Goal: Task Accomplishment & Management: Manage account settings

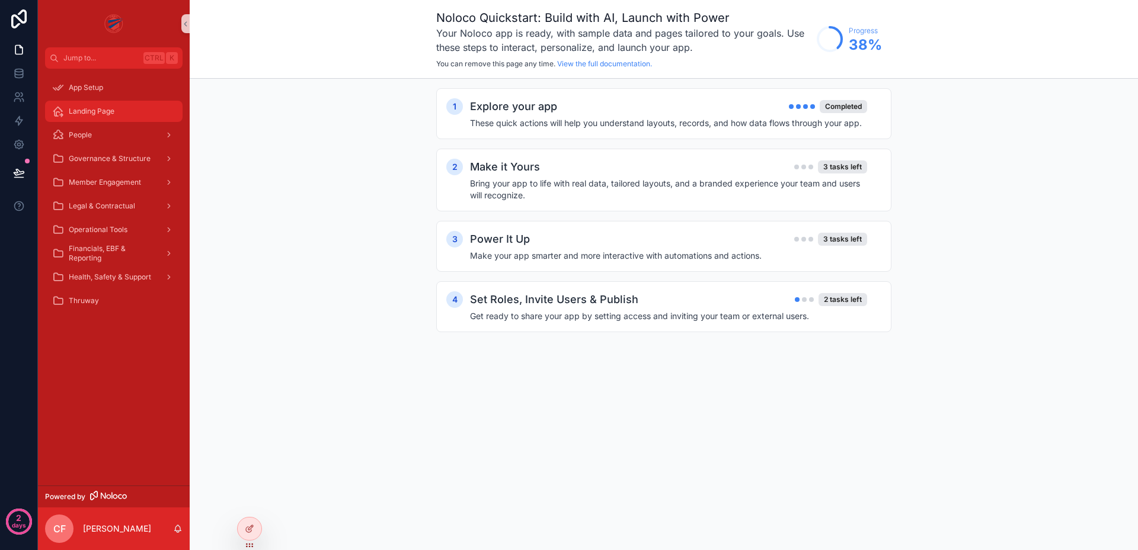
click at [136, 117] on div "Landing Page" at bounding box center [113, 111] width 123 height 19
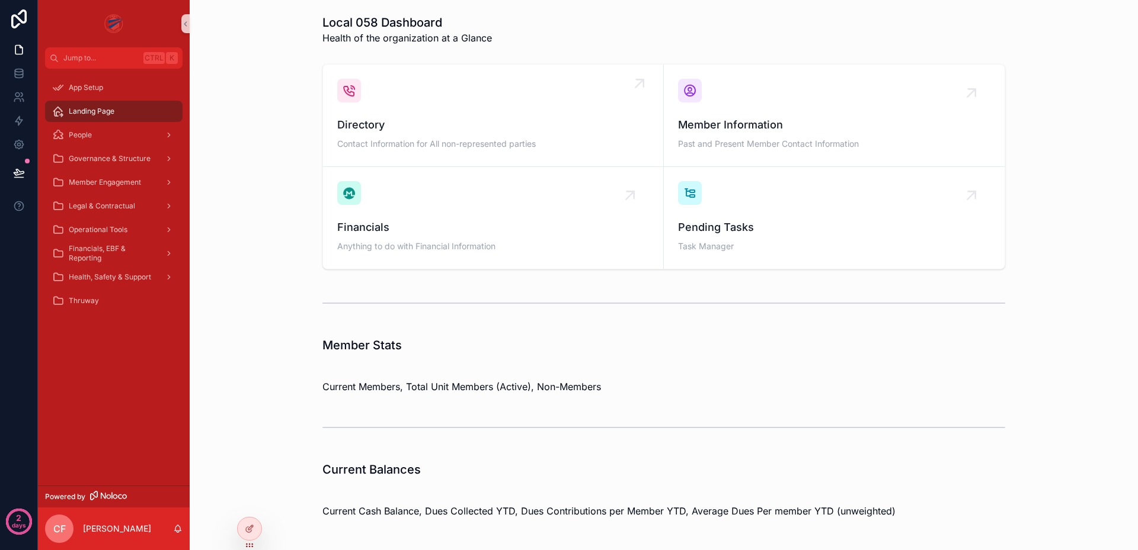
click at [393, 142] on span "Contact Information for All non-represented parties" at bounding box center [493, 144] width 312 height 12
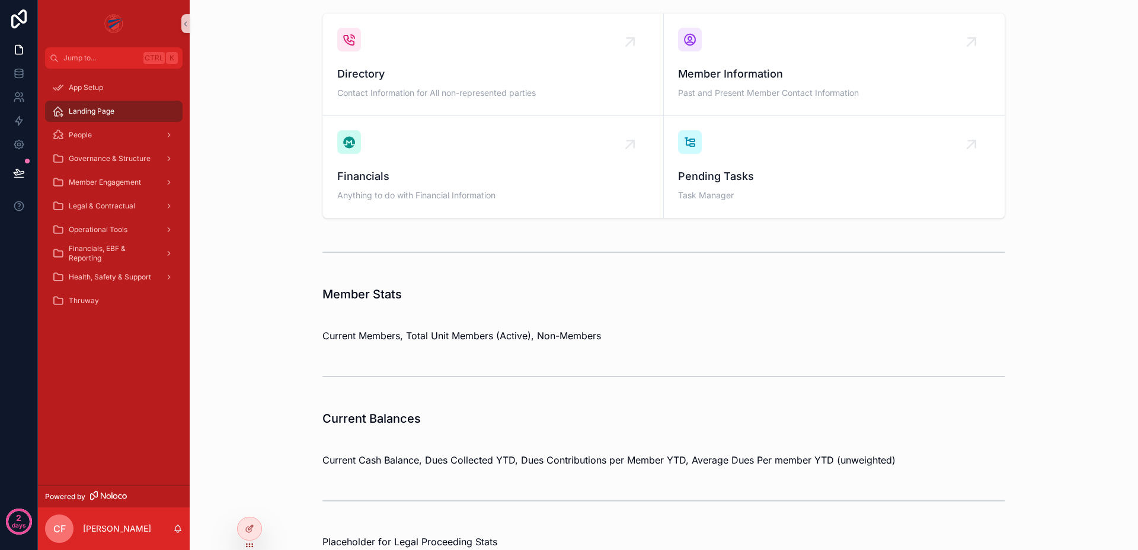
scroll to position [226, 0]
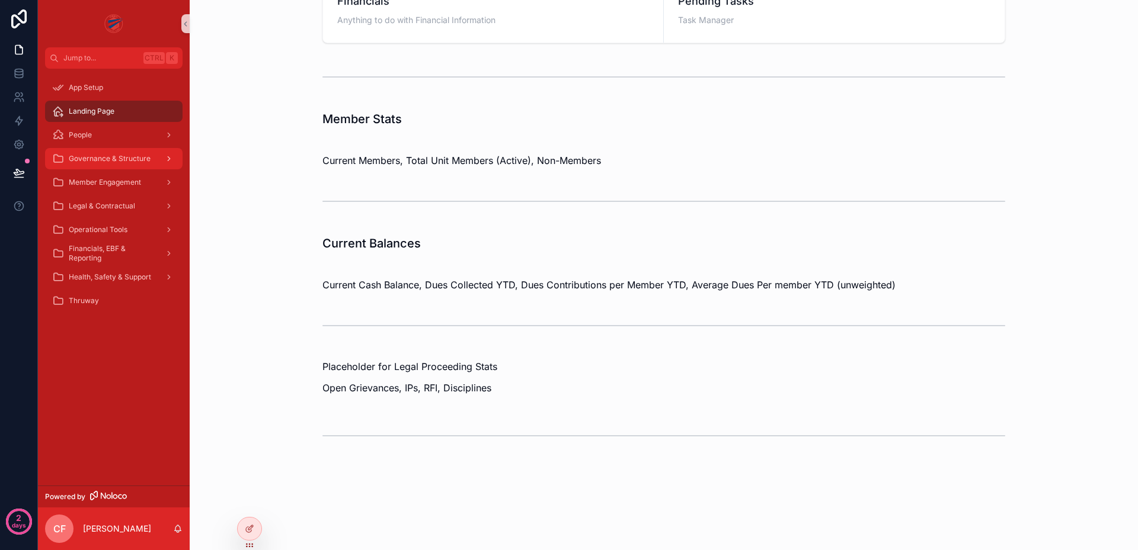
click at [119, 161] on span "Governance & Structure" at bounding box center [110, 158] width 82 height 9
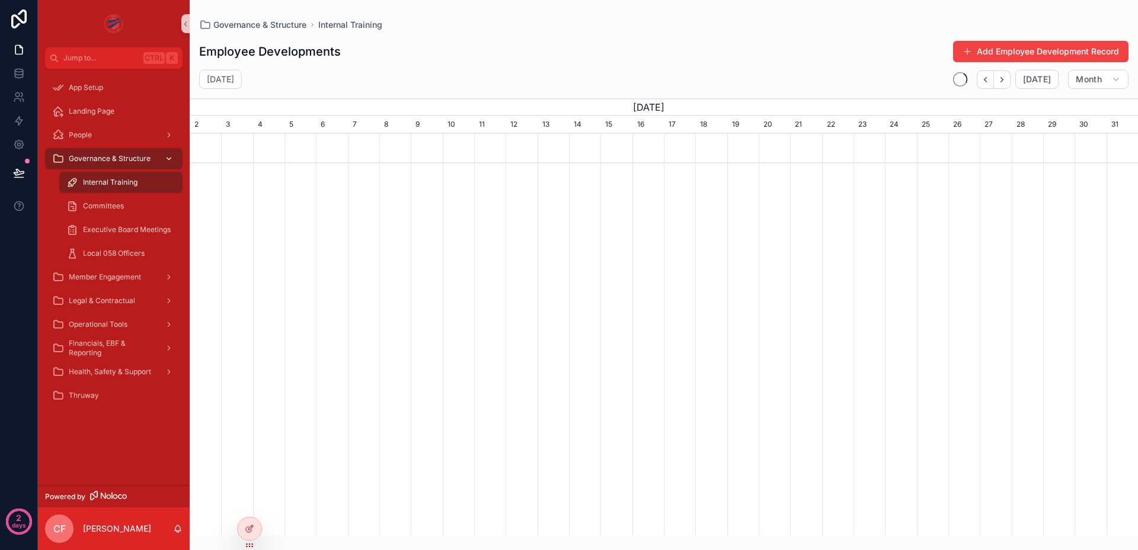
scroll to position [0, 948]
click at [101, 275] on span "Member Engagement" at bounding box center [105, 277] width 72 height 9
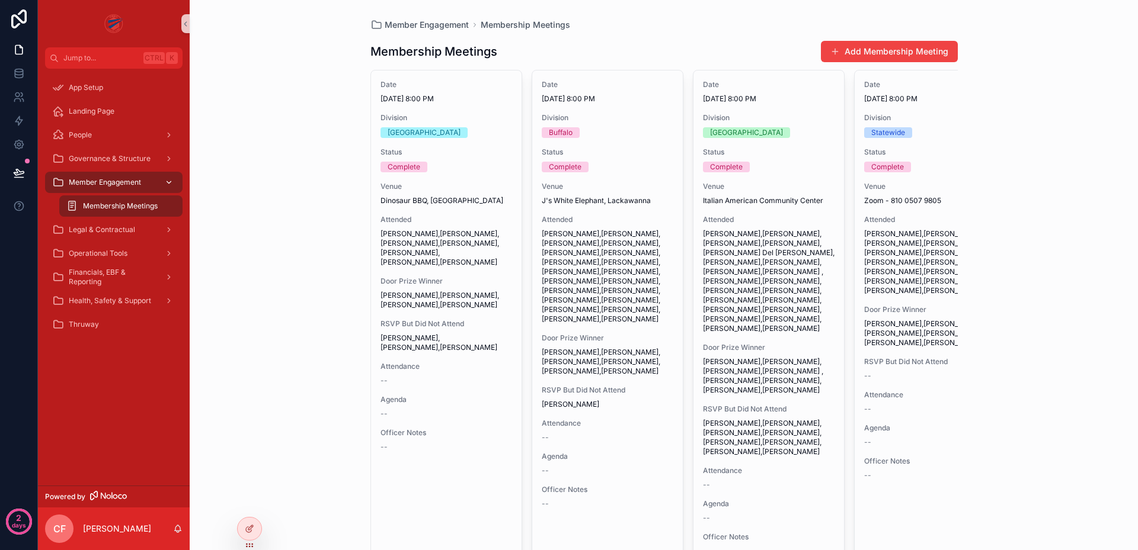
click at [103, 187] on span "Member Engagement" at bounding box center [105, 182] width 72 height 9
click at [123, 161] on span "Governance & Structure" at bounding box center [110, 158] width 82 height 9
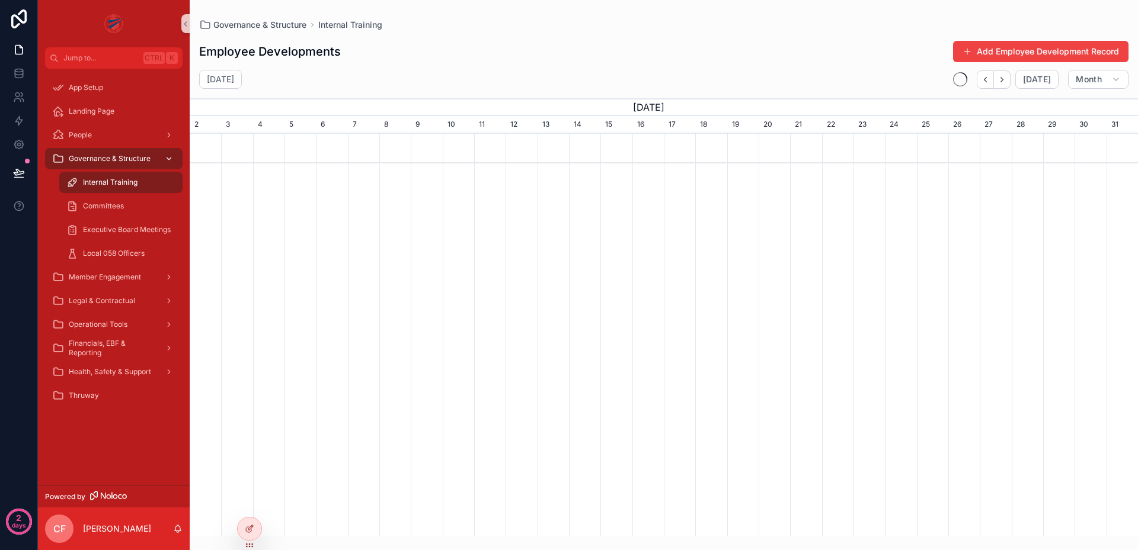
scroll to position [0, 948]
click at [103, 152] on div "Governance & Structure" at bounding box center [113, 158] width 123 height 19
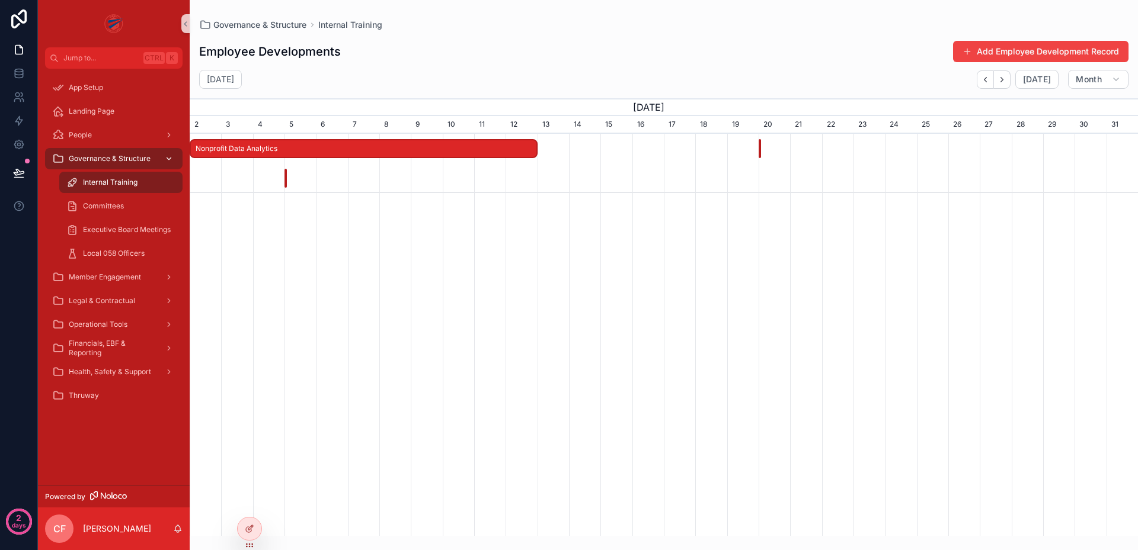
scroll to position [0, 948]
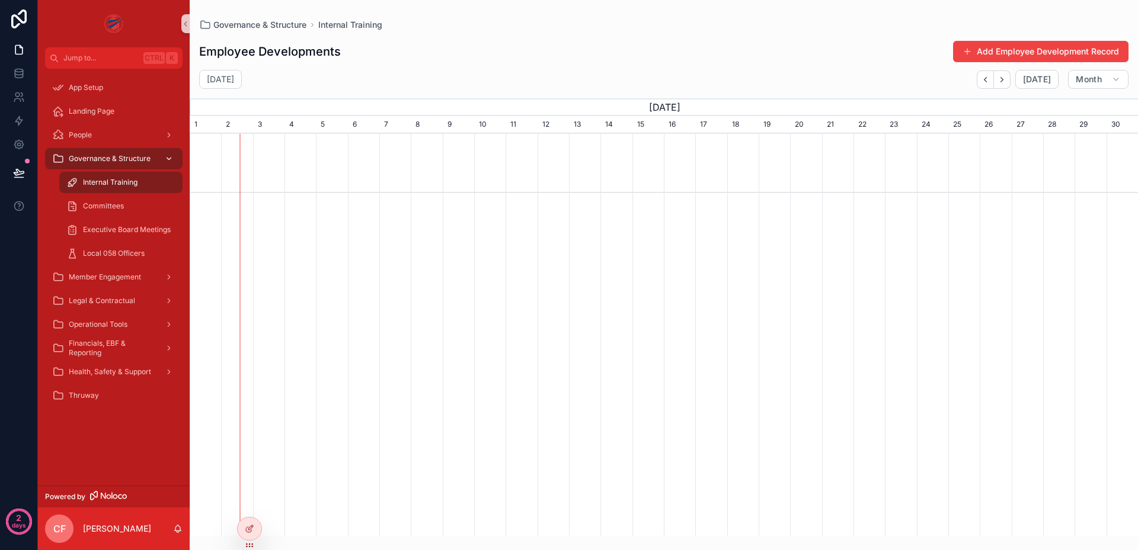
click at [169, 159] on icon "scrollable content" at bounding box center [169, 159] width 4 height 2
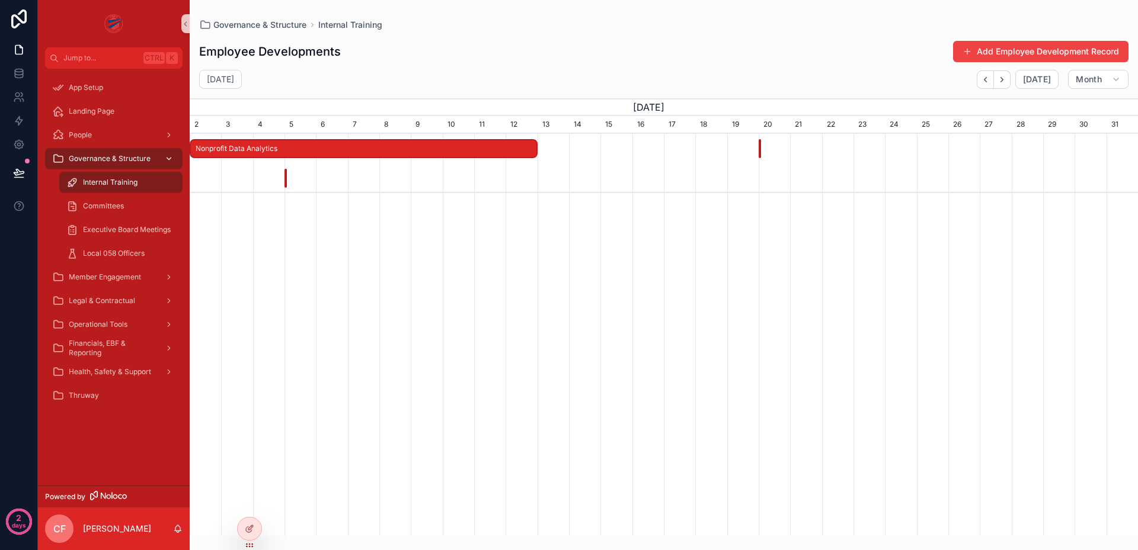
scroll to position [0, 948]
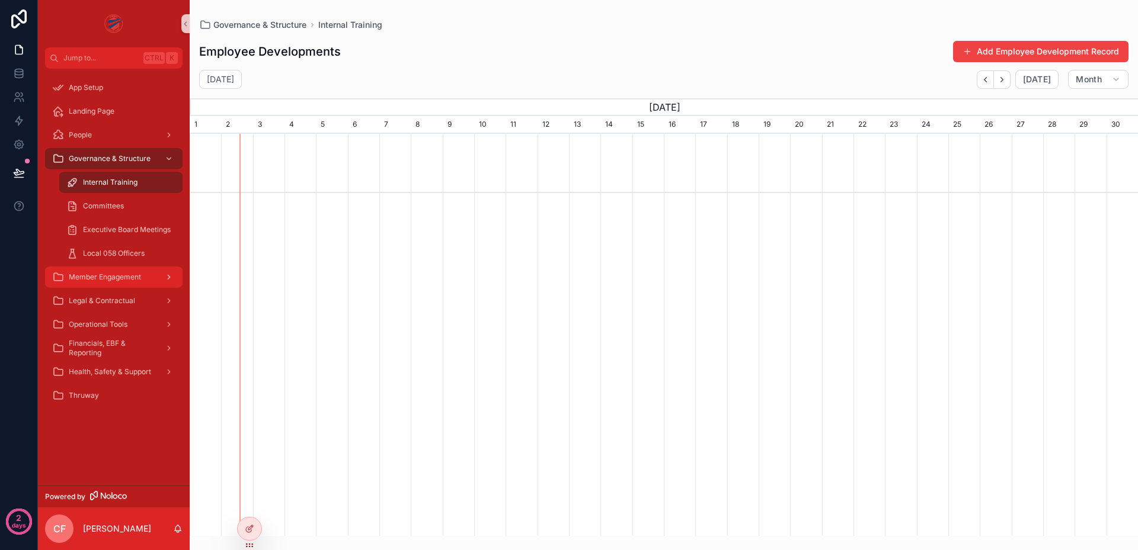
click at [160, 276] on div "scrollable content" at bounding box center [167, 277] width 15 height 19
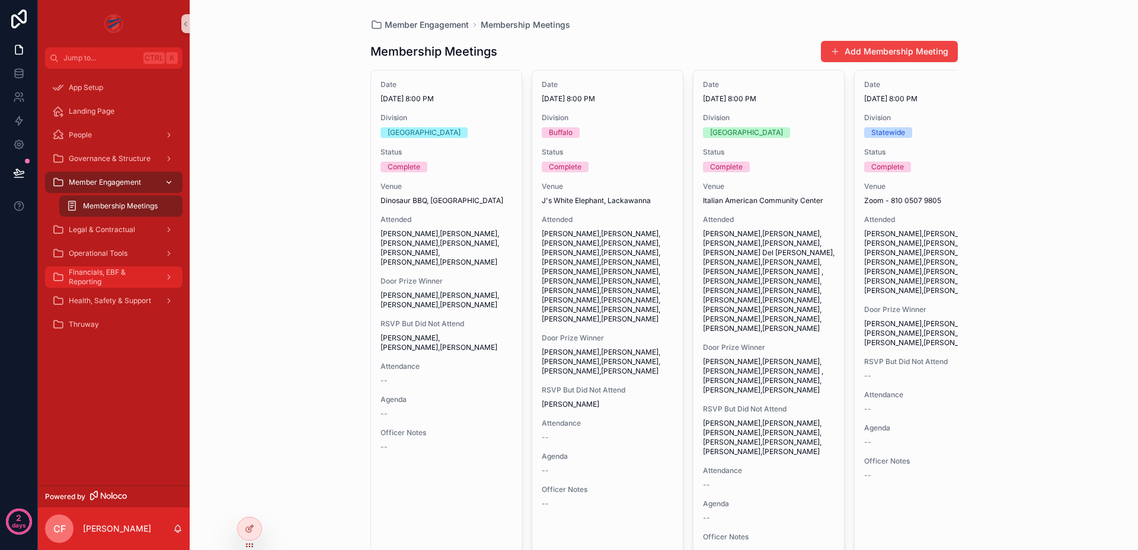
click at [160, 276] on div "scrollable content" at bounding box center [167, 277] width 15 height 19
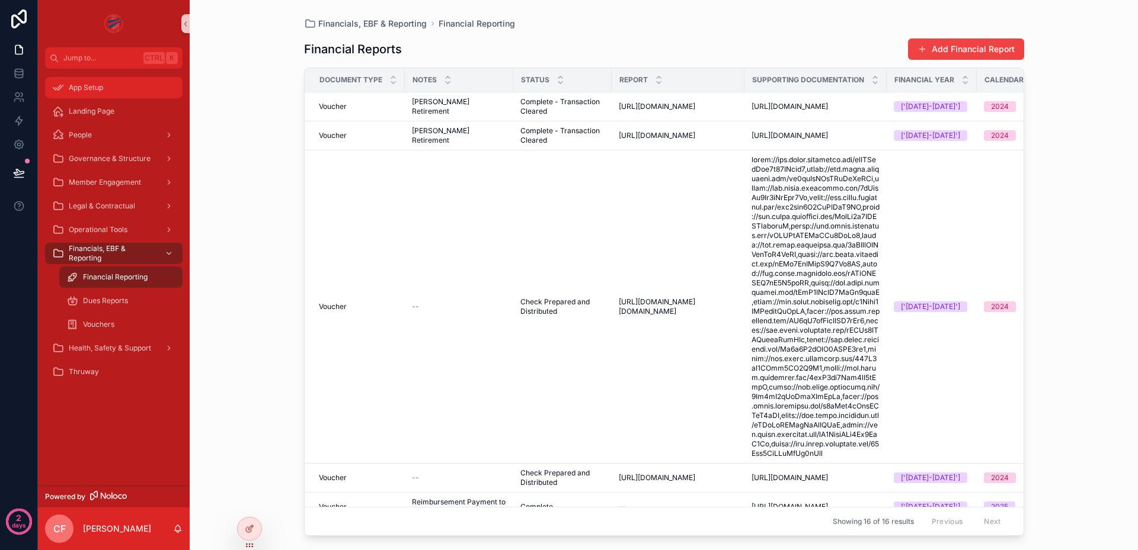
click at [98, 85] on span "App Setup" at bounding box center [86, 87] width 34 height 9
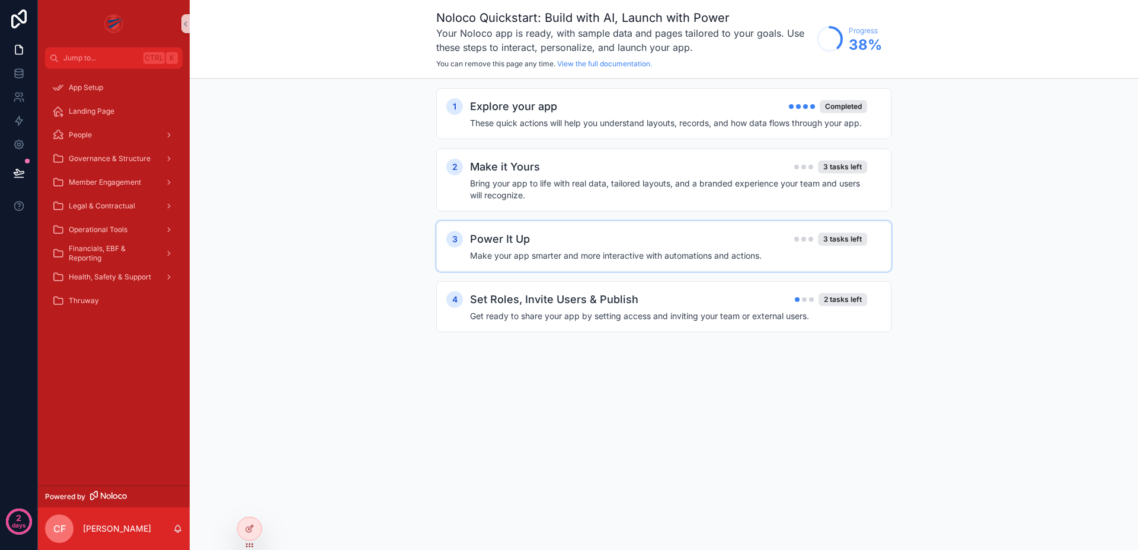
click at [707, 232] on div "Power It Up 3 tasks left" at bounding box center [668, 239] width 397 height 17
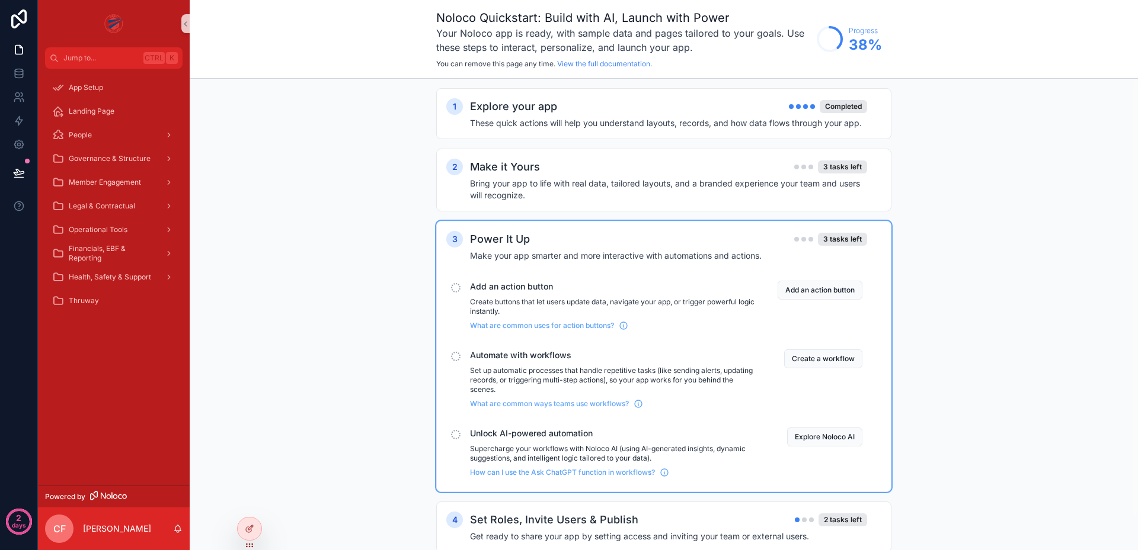
click at [626, 240] on div "Power It Up 3 tasks left" at bounding box center [668, 239] width 397 height 17
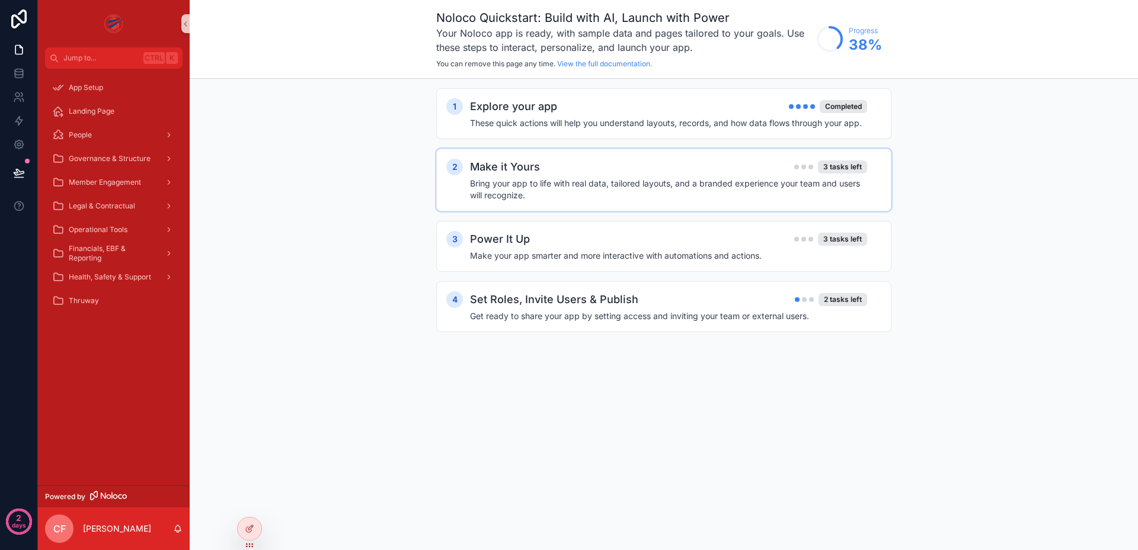
click at [573, 169] on div "Make it Yours 3 tasks left" at bounding box center [668, 167] width 397 height 17
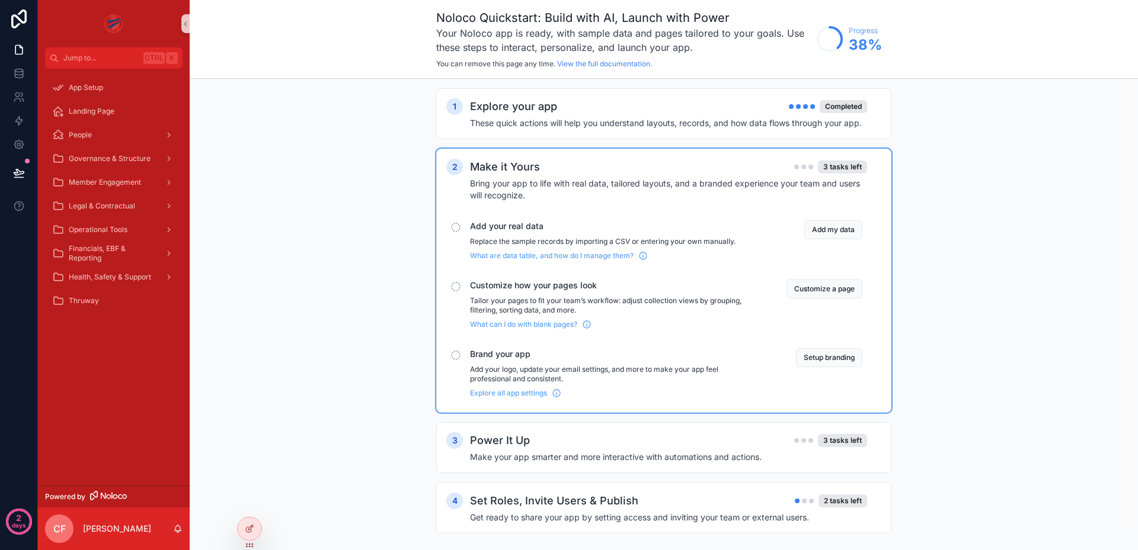
click at [672, 370] on p "Add your logo, update your email settings, and more to make your app feel profe…" at bounding box center [614, 374] width 288 height 19
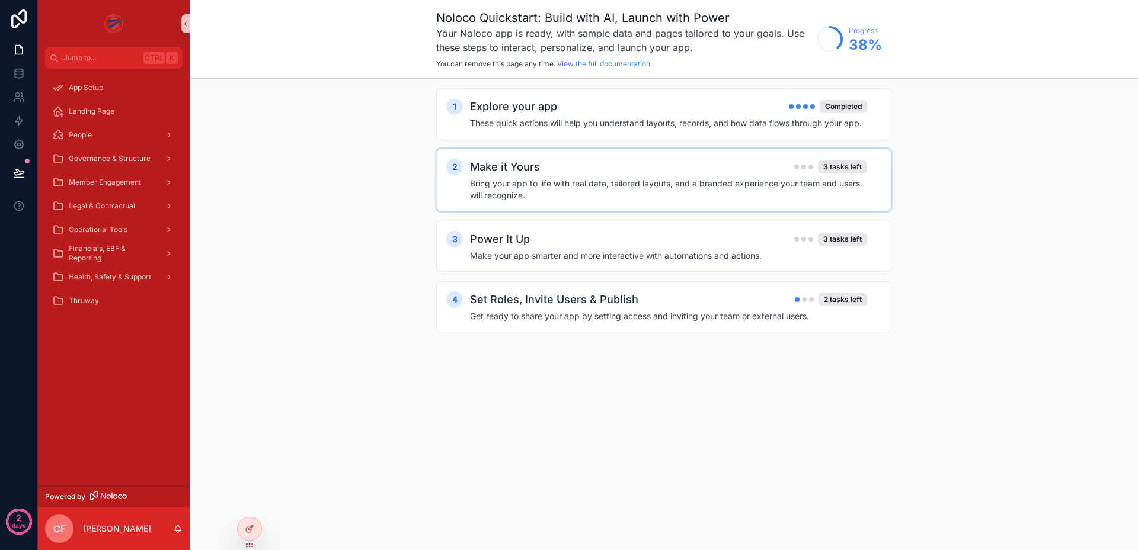
click at [639, 178] on h4 "Bring your app to life with real data, tailored layouts, and a branded experien…" at bounding box center [668, 190] width 397 height 24
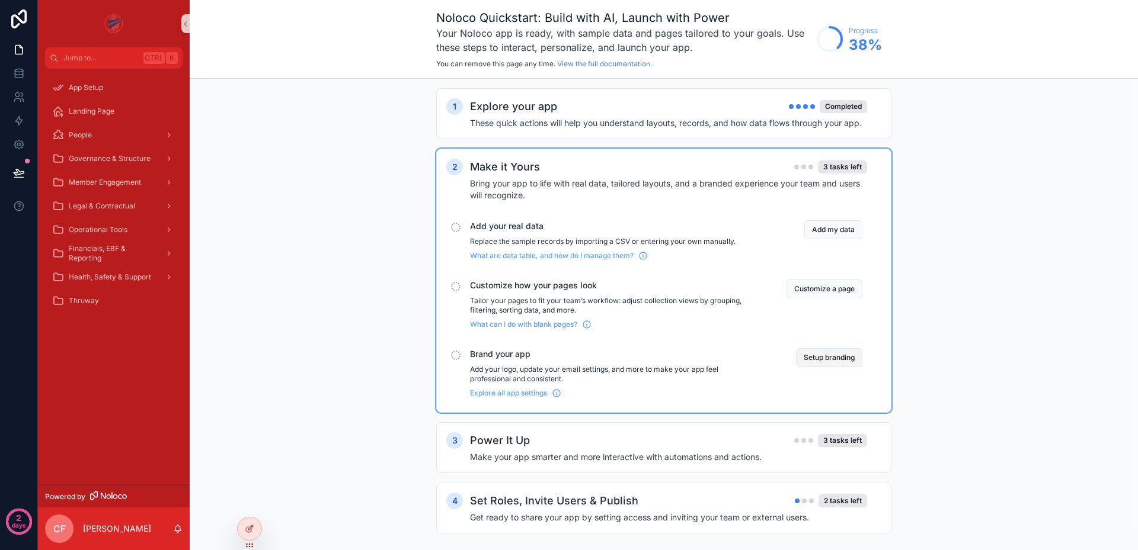
click at [835, 353] on button "Setup branding" at bounding box center [829, 357] width 66 height 19
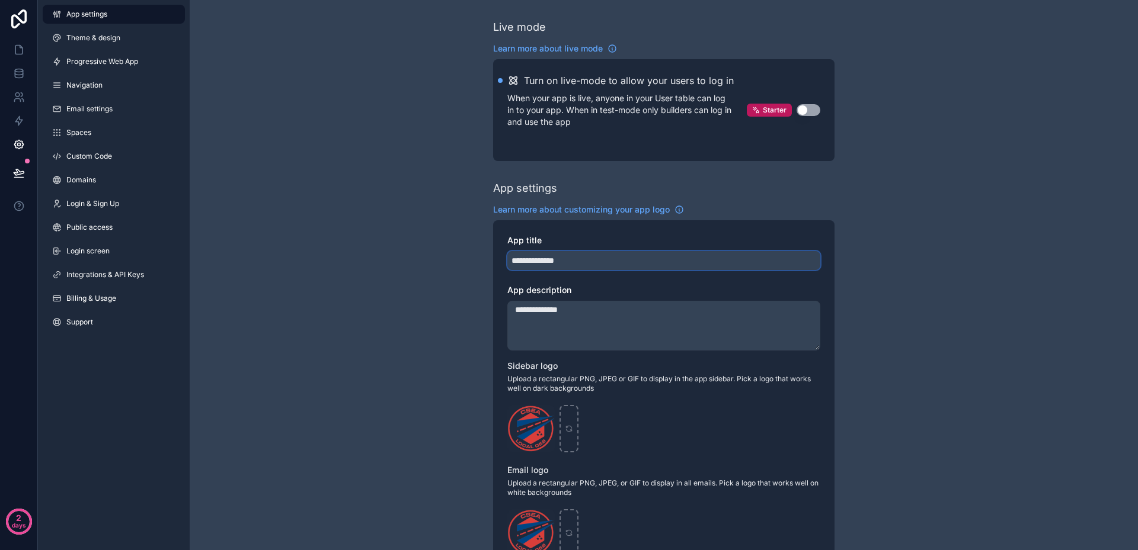
drag, startPoint x: 578, startPoint y: 264, endPoint x: 496, endPoint y: 256, distance: 82.2
click at [497, 256] on div "**********" at bounding box center [663, 444] width 341 height 448
type input "**********"
click at [392, 220] on div "**********" at bounding box center [664, 464] width 948 height 929
click at [364, 184] on div "**********" at bounding box center [664, 464] width 948 height 929
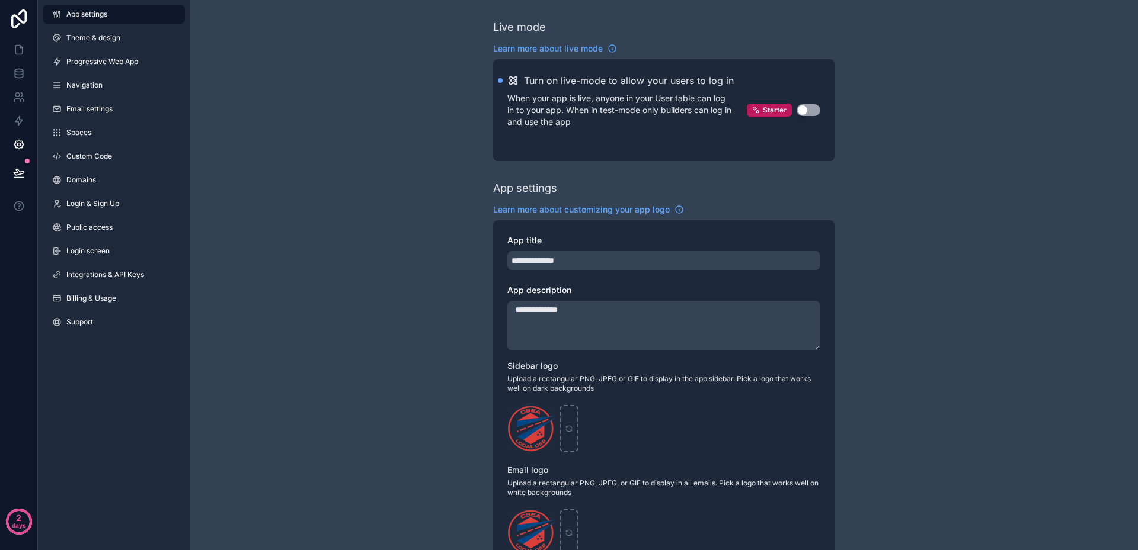
click at [460, 107] on div "**********" at bounding box center [664, 464] width 948 height 929
click at [108, 39] on span "Theme & design" at bounding box center [93, 37] width 54 height 9
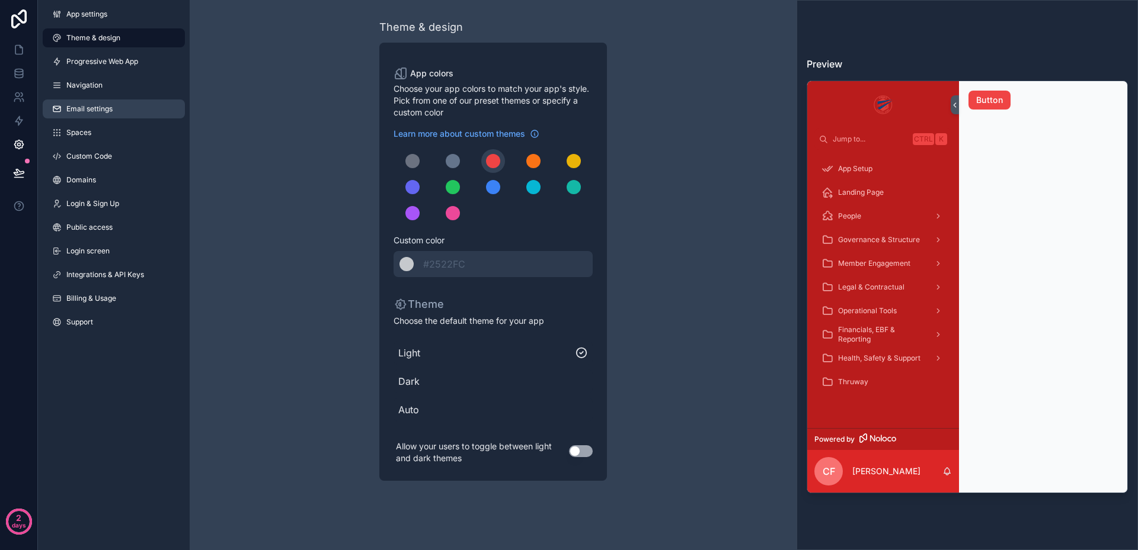
click at [98, 111] on span "Email settings" at bounding box center [89, 108] width 46 height 9
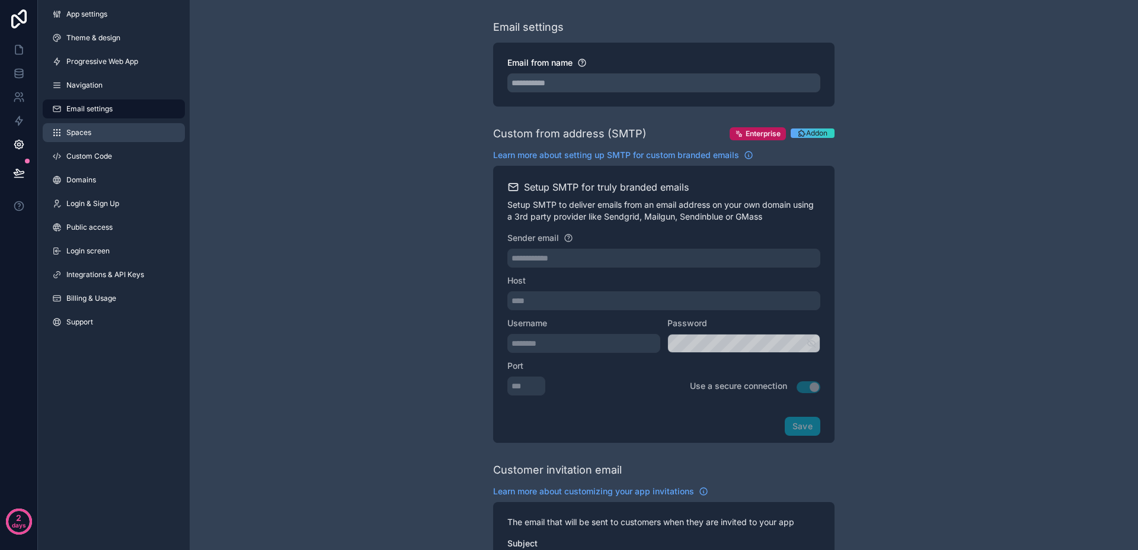
click at [88, 137] on link "Spaces" at bounding box center [114, 132] width 142 height 19
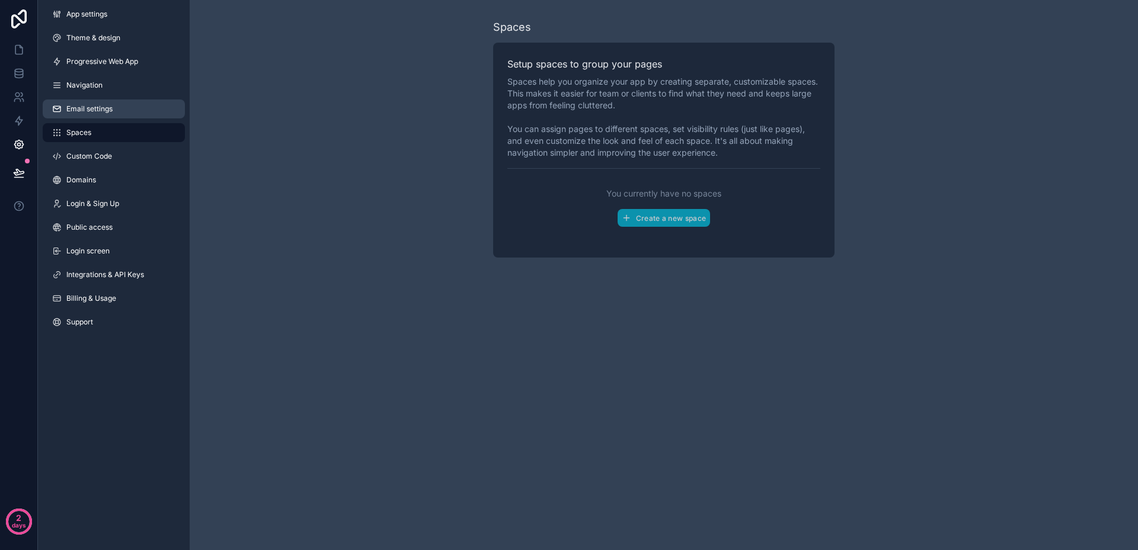
click at [101, 117] on link "Email settings" at bounding box center [114, 109] width 142 height 19
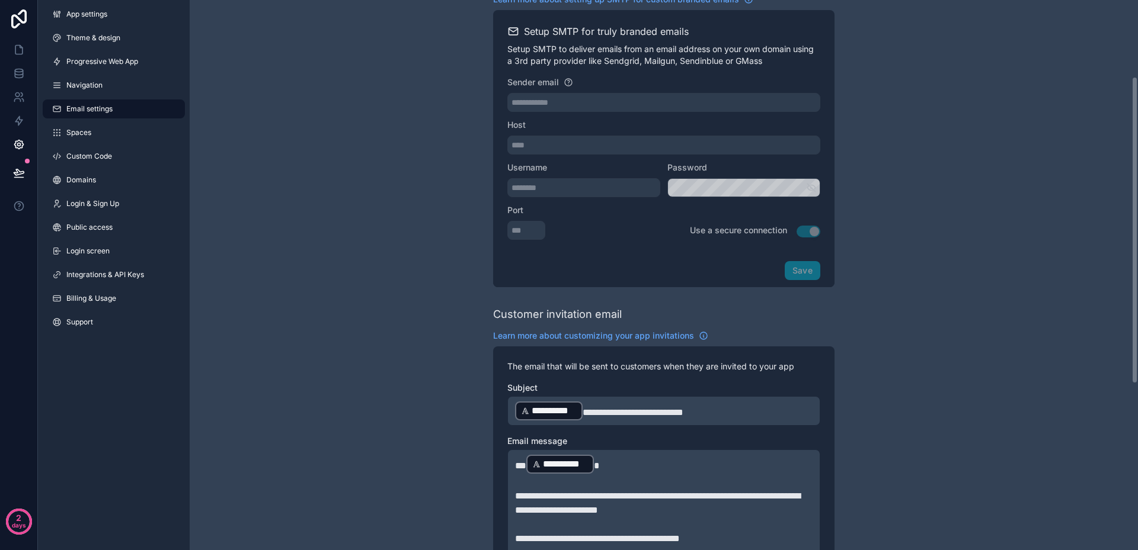
scroll to position [137, 0]
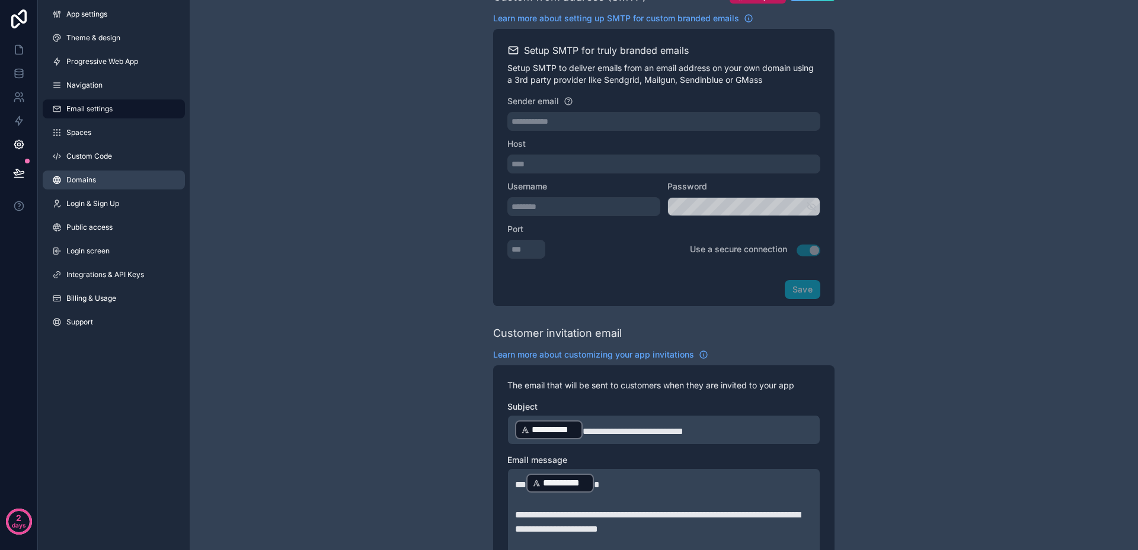
click at [88, 171] on link "Domains" at bounding box center [114, 180] width 142 height 19
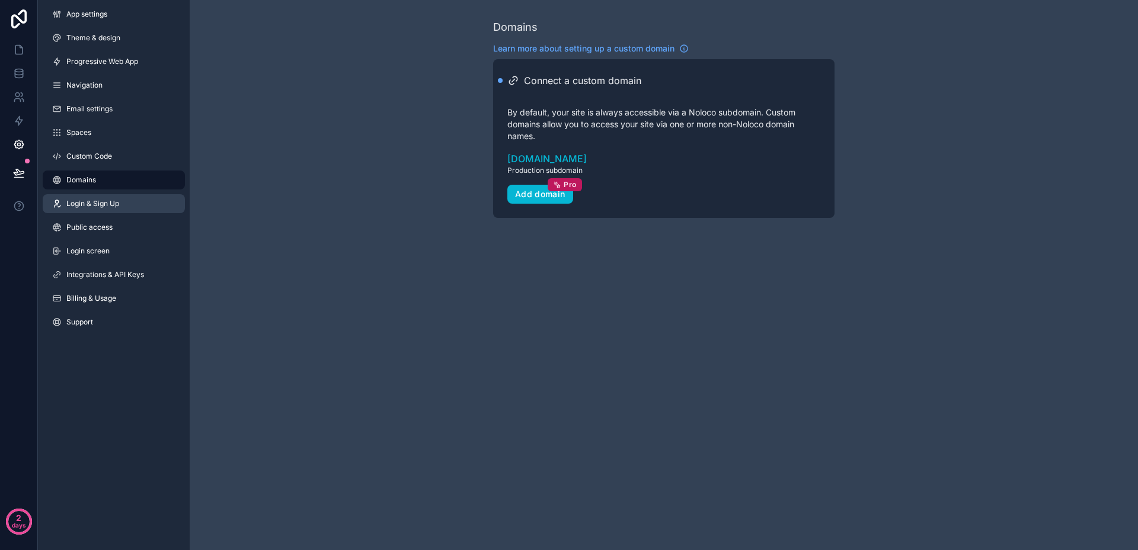
click at [113, 206] on span "Login & Sign Up" at bounding box center [92, 203] width 53 height 9
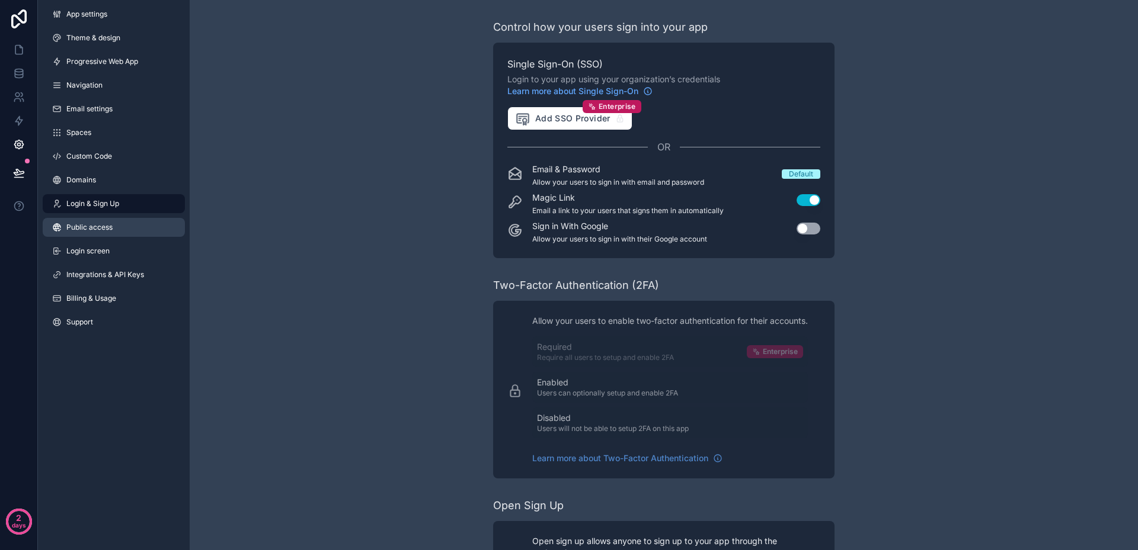
click at [109, 231] on span "Public access" at bounding box center [89, 227] width 46 height 9
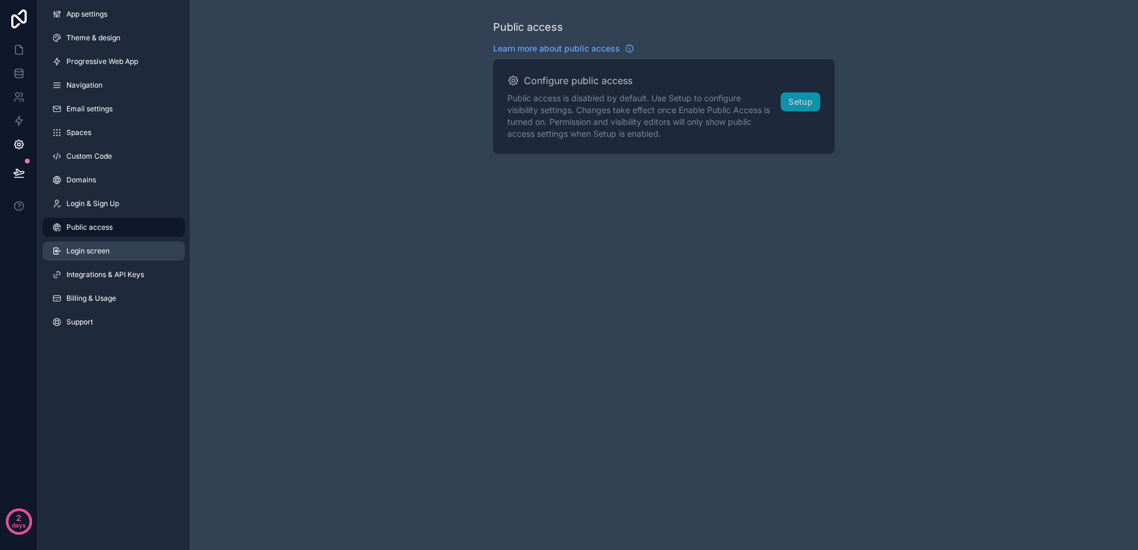
click at [125, 247] on link "Login screen" at bounding box center [114, 251] width 142 height 19
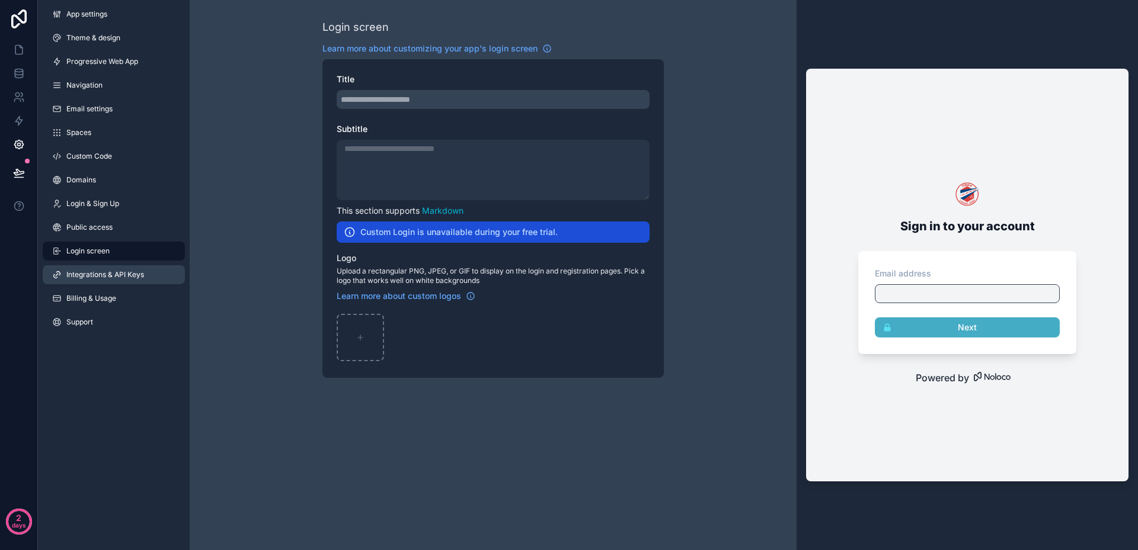
click at [135, 274] on span "Integrations & API Keys" at bounding box center [105, 274] width 78 height 9
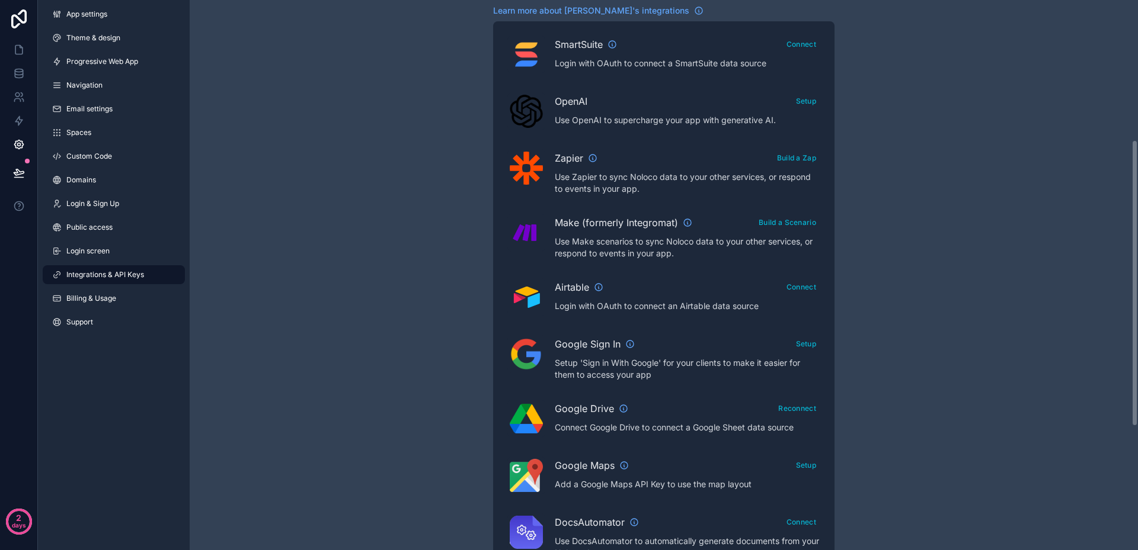
scroll to position [268, 0]
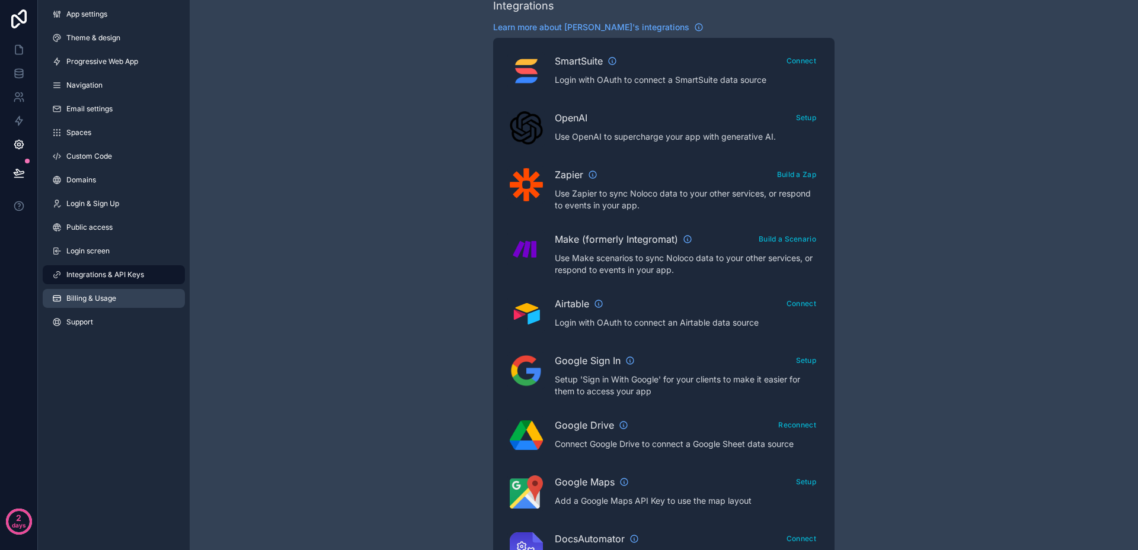
click at [92, 303] on link "Billing & Usage" at bounding box center [114, 298] width 142 height 19
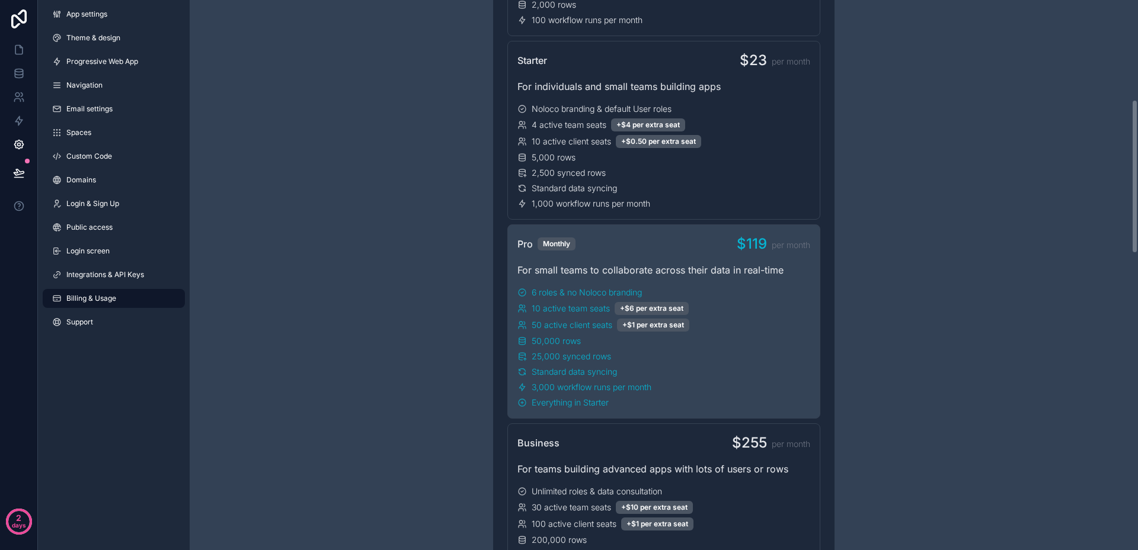
scroll to position [356, 0]
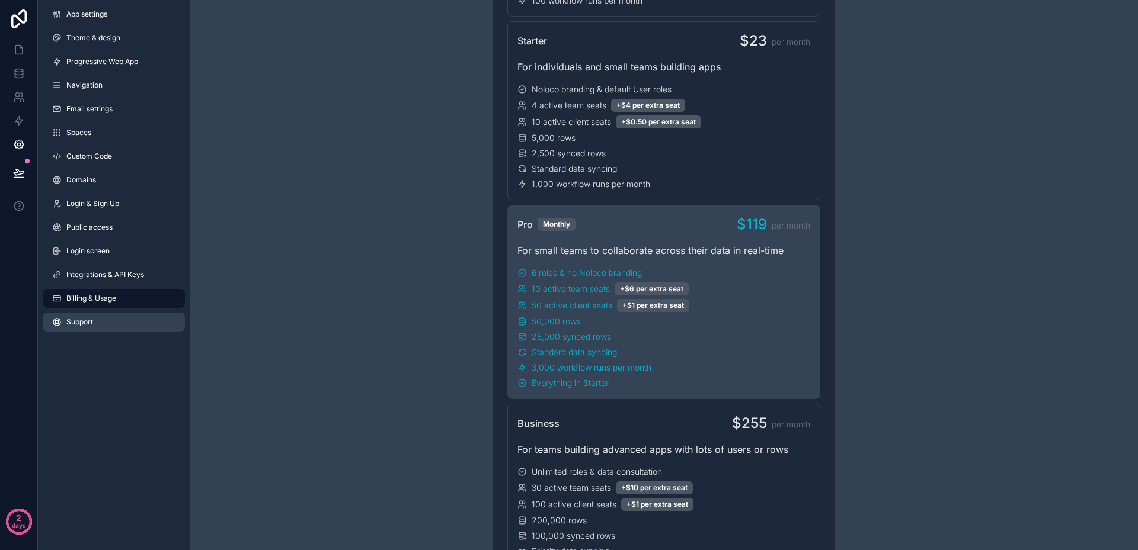
click at [79, 320] on span "Support" at bounding box center [79, 322] width 27 height 9
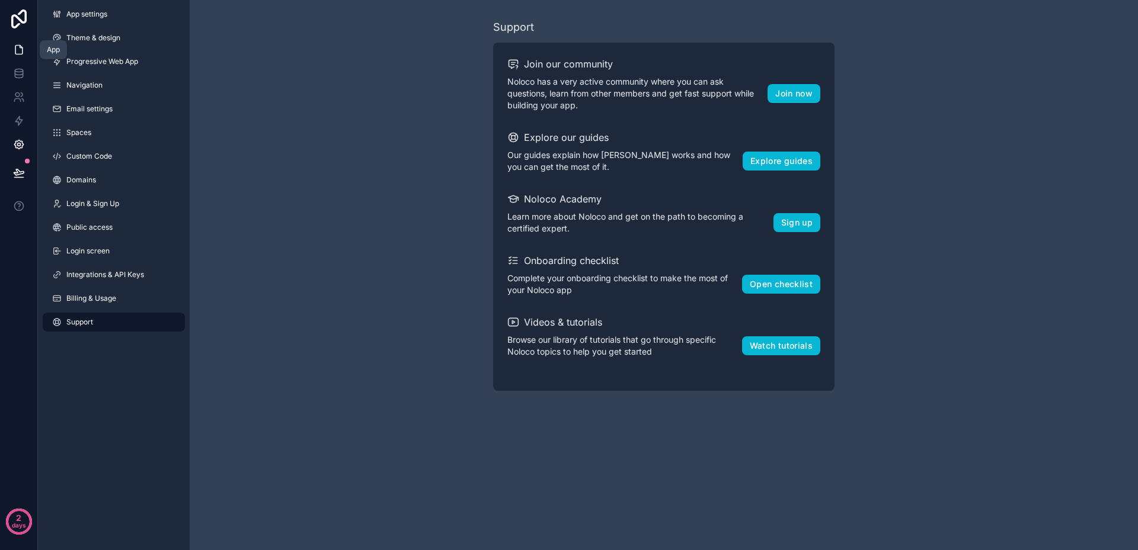
click at [27, 45] on link at bounding box center [18, 50] width 37 height 24
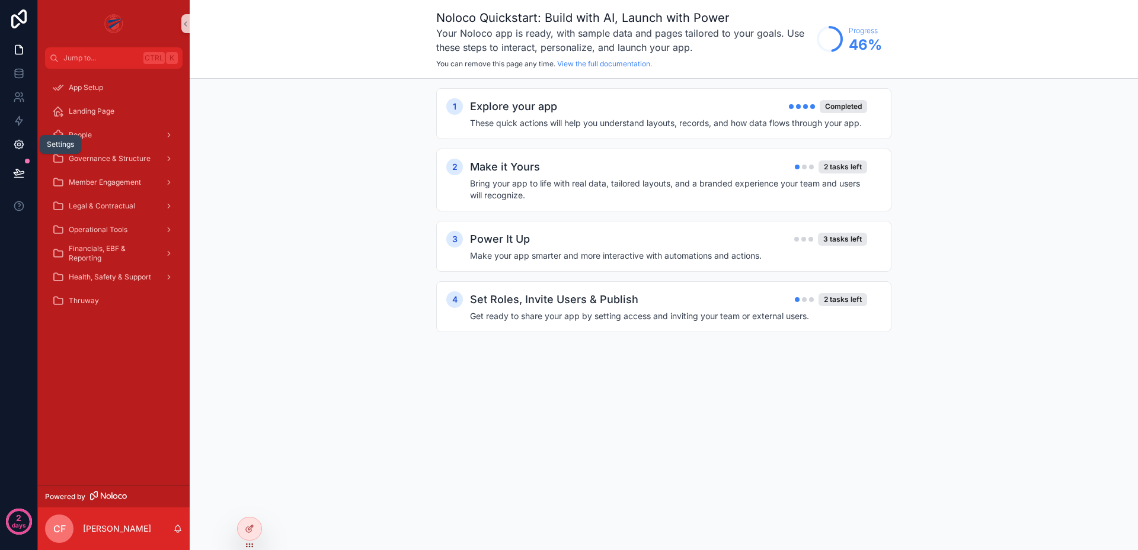
click at [17, 146] on icon at bounding box center [19, 145] width 12 height 12
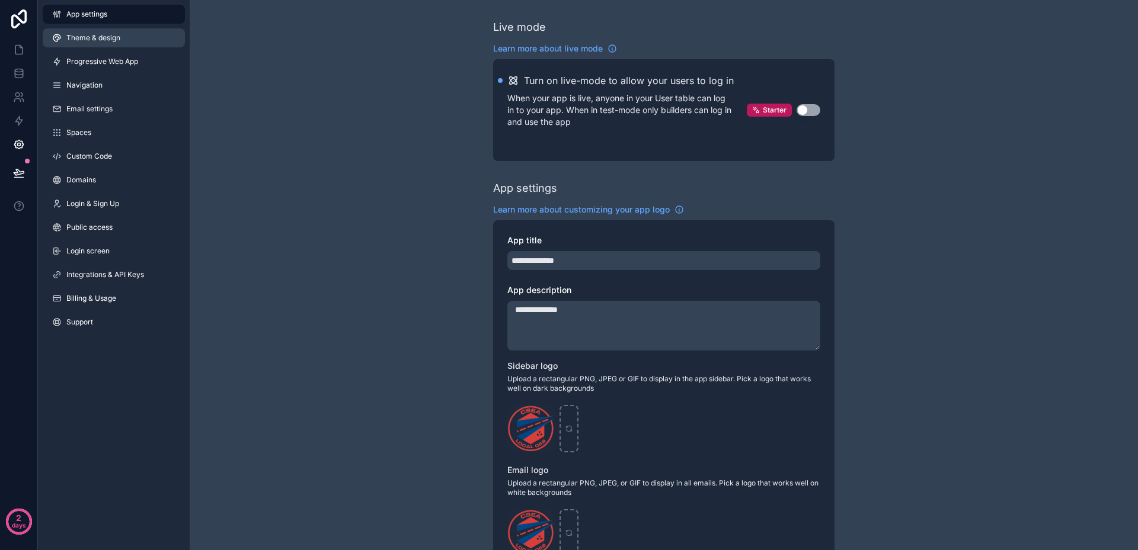
click at [81, 45] on link "Theme & design" at bounding box center [114, 37] width 142 height 19
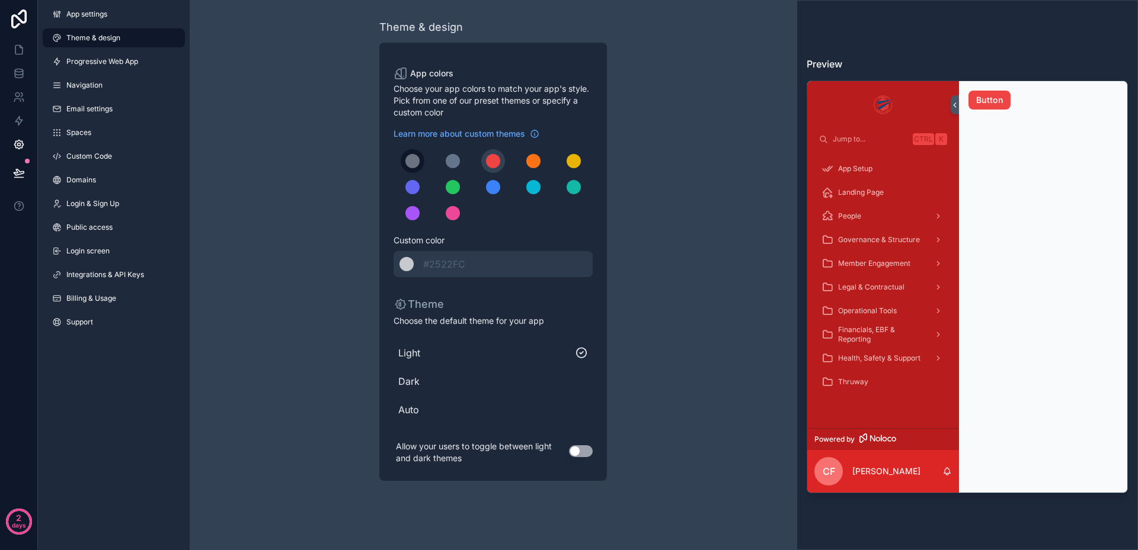
click at [407, 161] on div "scrollable content" at bounding box center [412, 161] width 14 height 14
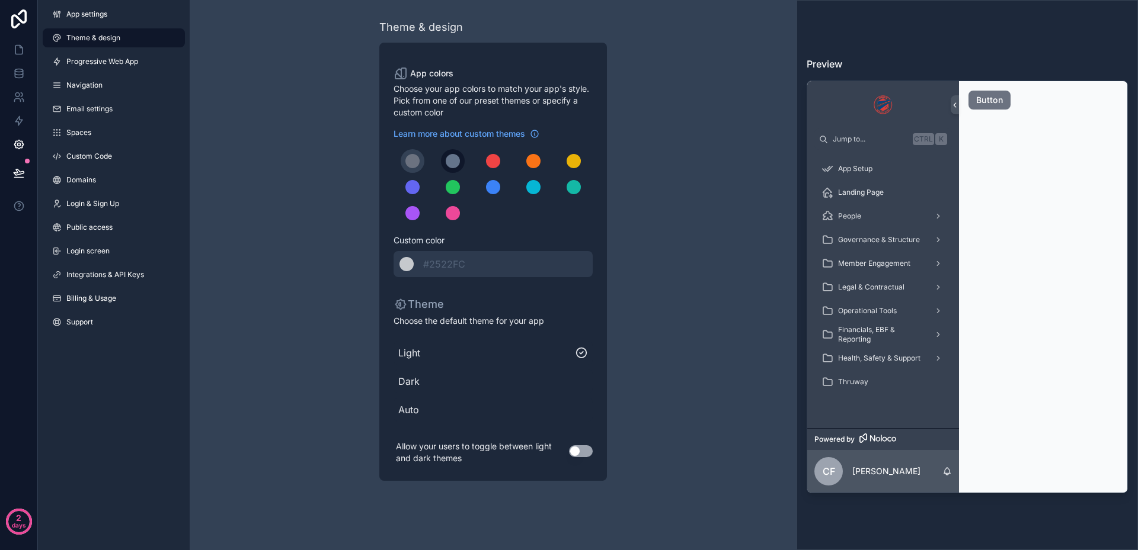
click at [453, 162] on div "scrollable content" at bounding box center [453, 161] width 14 height 14
click at [573, 155] on div "scrollable content" at bounding box center [573, 161] width 14 height 14
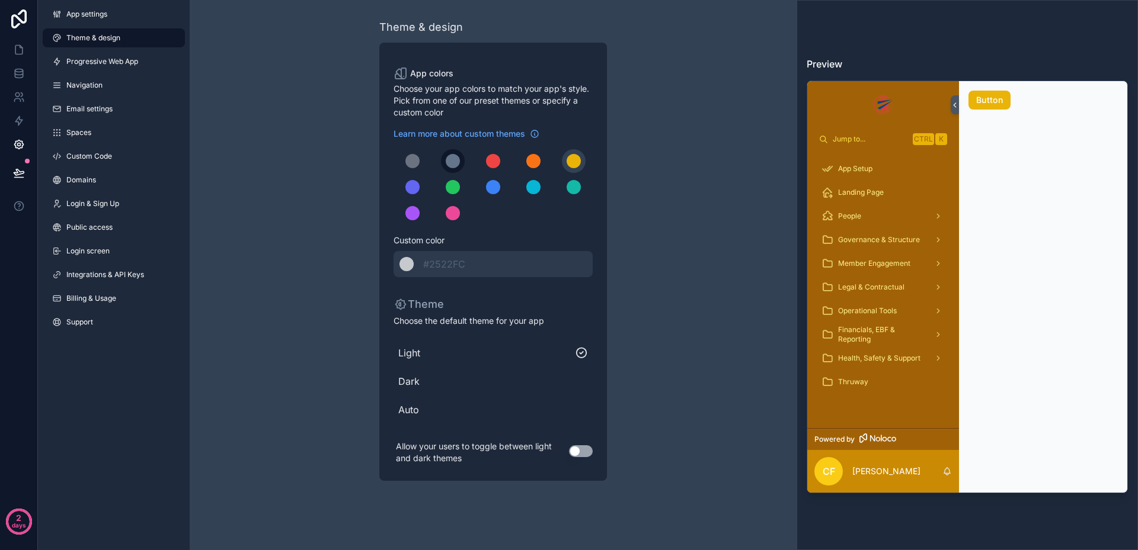
click at [451, 166] on div "scrollable content" at bounding box center [453, 161] width 14 height 14
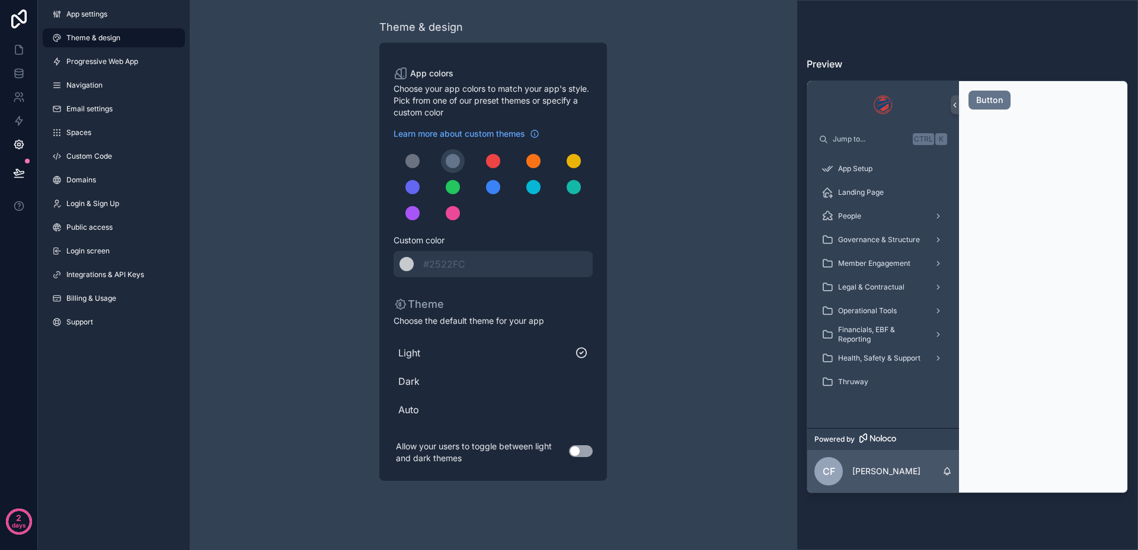
click at [344, 191] on div "Theme & design App colors Choose your app colors to match your app's style. Pic…" at bounding box center [492, 250] width 341 height 500
click at [30, 56] on link at bounding box center [18, 50] width 37 height 24
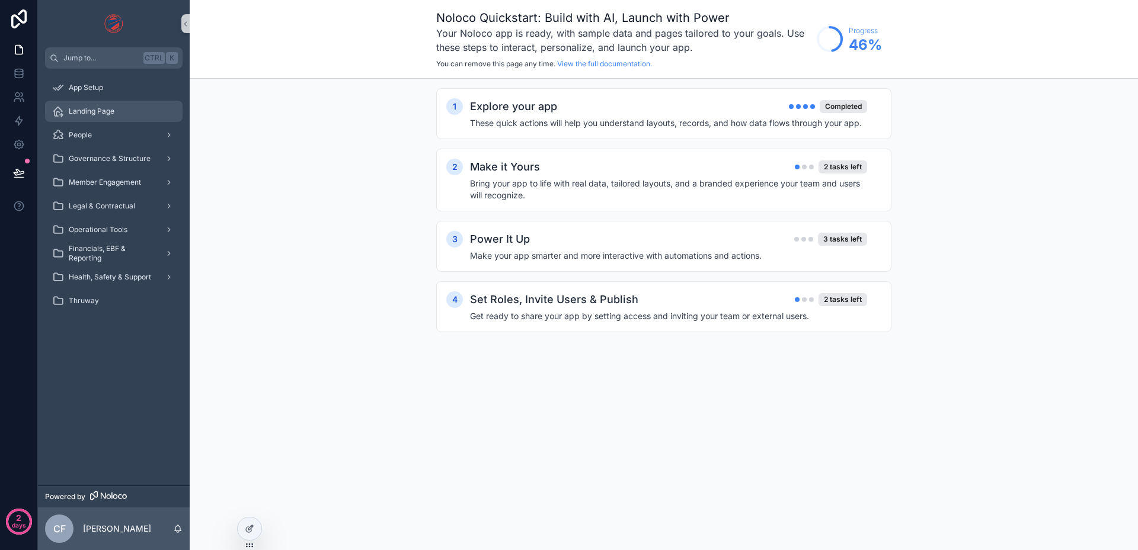
click at [87, 114] on span "Landing Page" at bounding box center [92, 111] width 46 height 9
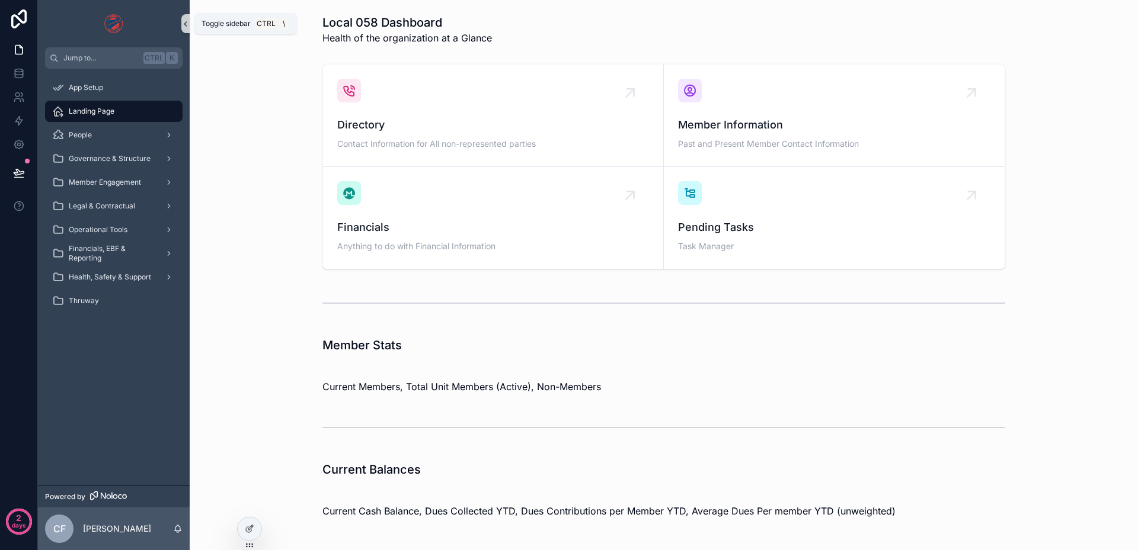
click at [181, 25] on icon "scrollable content" at bounding box center [185, 24] width 8 height 9
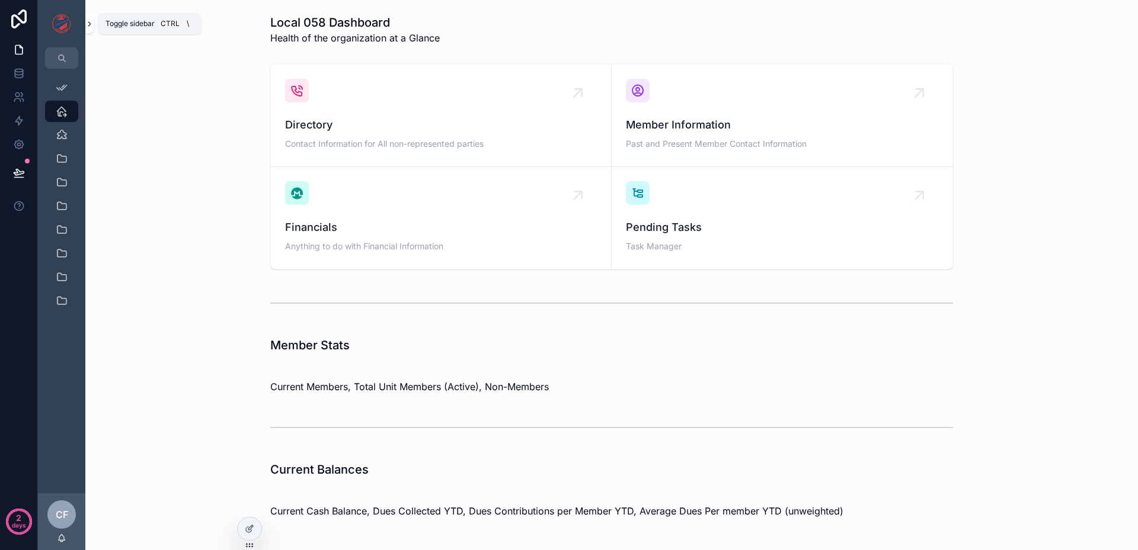
click at [90, 23] on icon "scrollable content" at bounding box center [89, 24] width 2 height 4
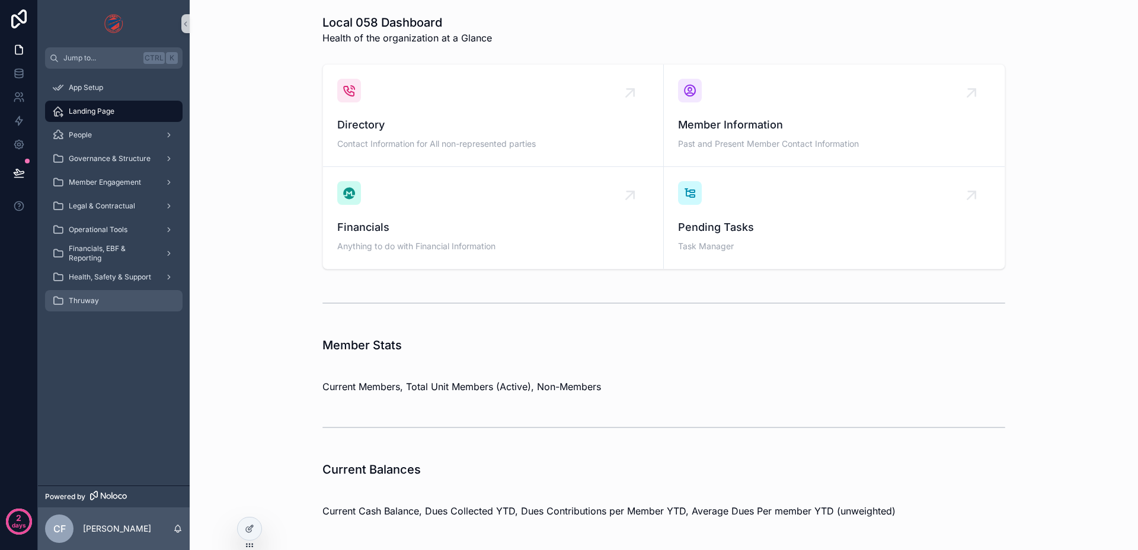
click at [117, 296] on div "Thruway" at bounding box center [113, 301] width 123 height 19
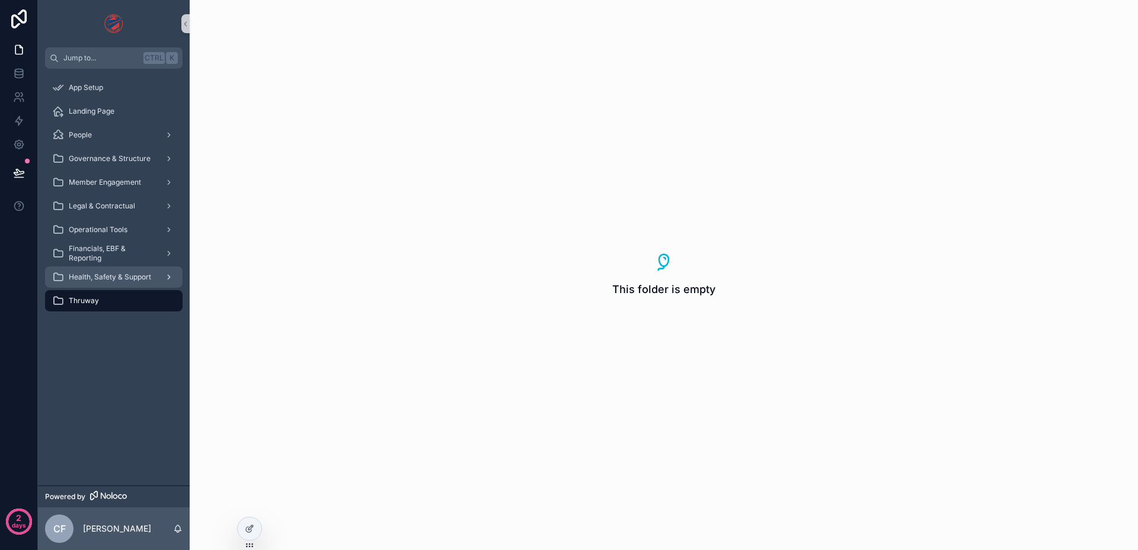
click at [120, 284] on div "Health, Safety & Support" at bounding box center [113, 277] width 123 height 19
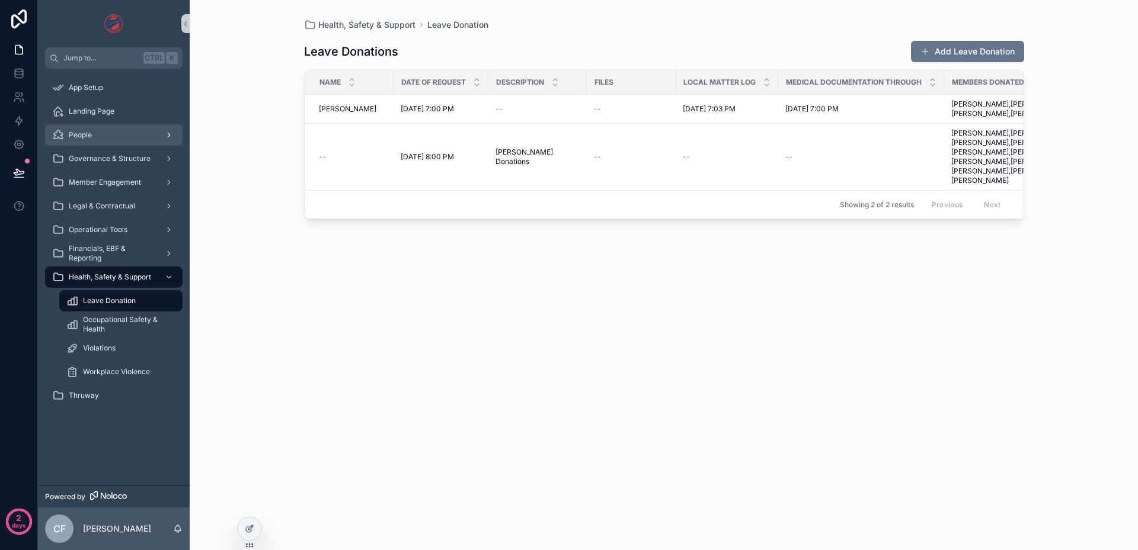
click at [108, 125] on link "People" at bounding box center [113, 134] width 137 height 21
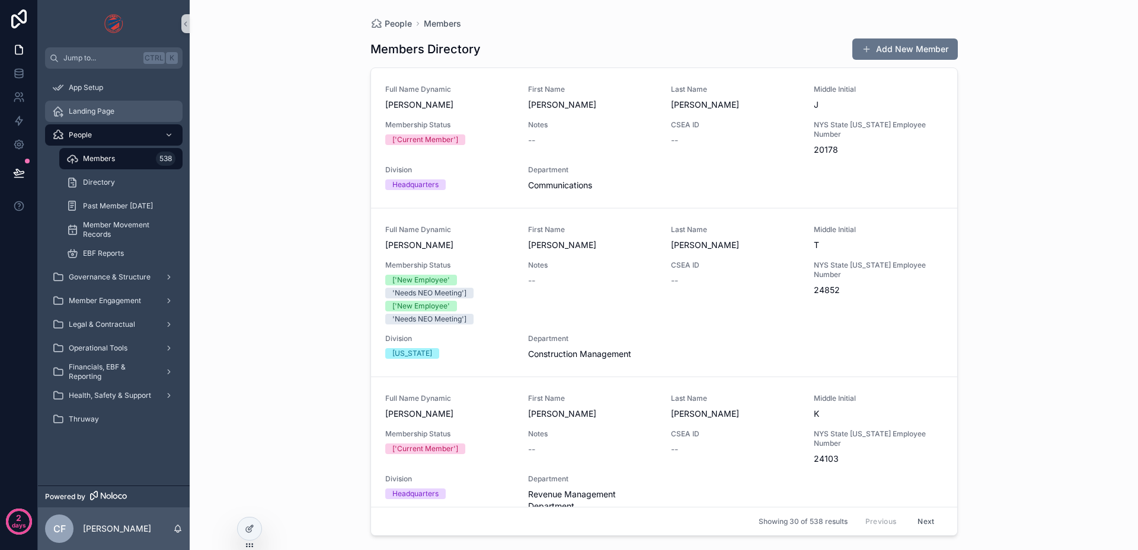
click at [108, 114] on span "Landing Page" at bounding box center [92, 111] width 46 height 9
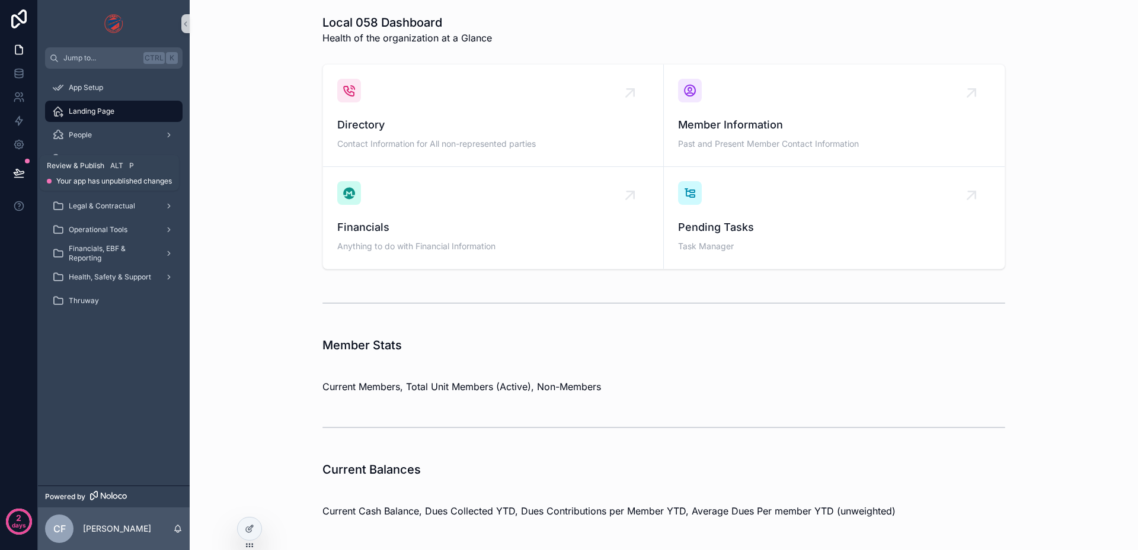
click at [18, 172] on icon at bounding box center [19, 172] width 10 height 6
click at [278, 178] on div "Directory Contact Information for All non-represented parties Member Informatio…" at bounding box center [663, 166] width 929 height 215
click at [121, 184] on span "Member Engagement" at bounding box center [105, 182] width 72 height 9
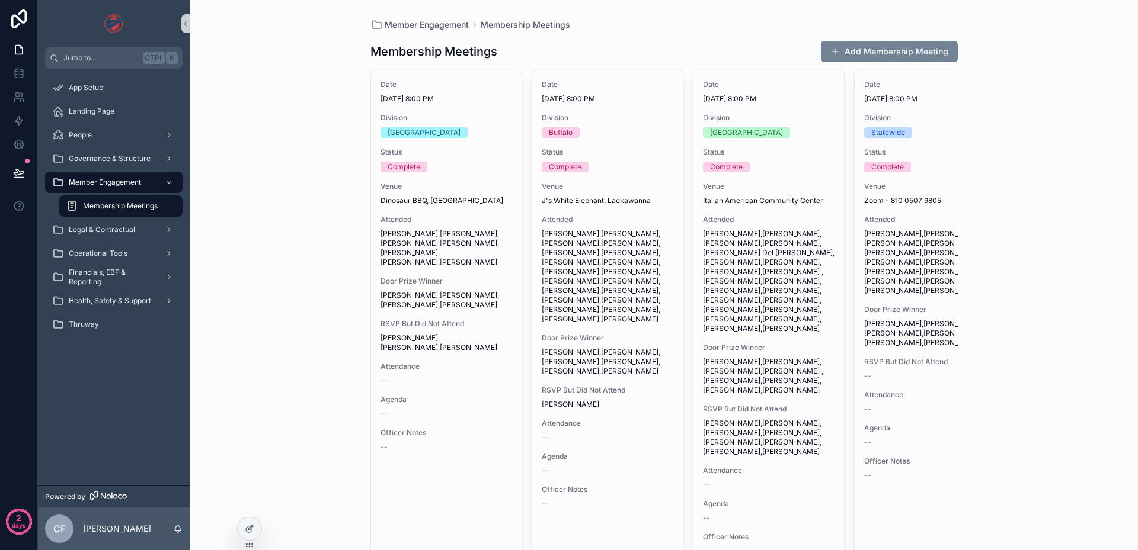
click at [859, 55] on button "Add Membership Meeting" at bounding box center [889, 51] width 137 height 21
click at [533, 25] on span "Membership Meetings" at bounding box center [525, 25] width 89 height 12
click at [447, 27] on span "Member Engagement" at bounding box center [427, 25] width 84 height 12
click at [111, 235] on div "Legal & Contractual" at bounding box center [113, 229] width 123 height 19
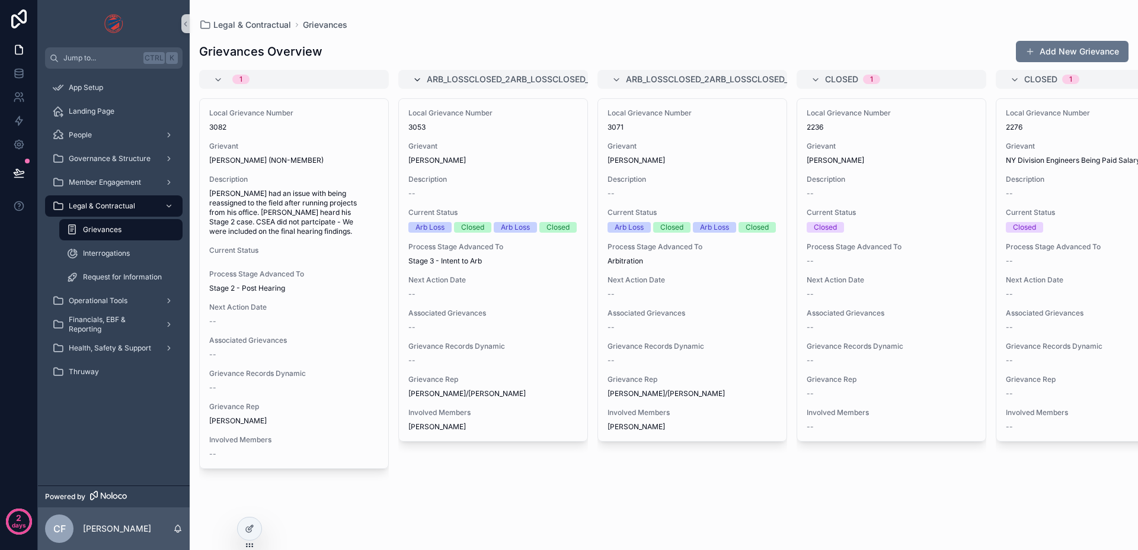
click at [416, 79] on icon "scrollable content" at bounding box center [416, 79] width 9 height 9
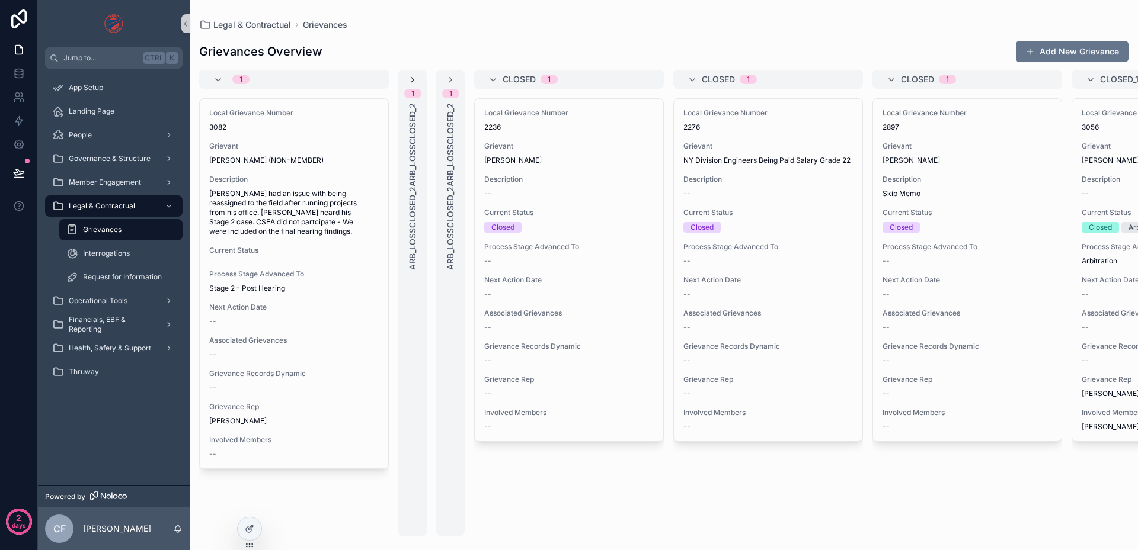
click at [415, 79] on icon "scrollable content" at bounding box center [412, 79] width 9 height 9
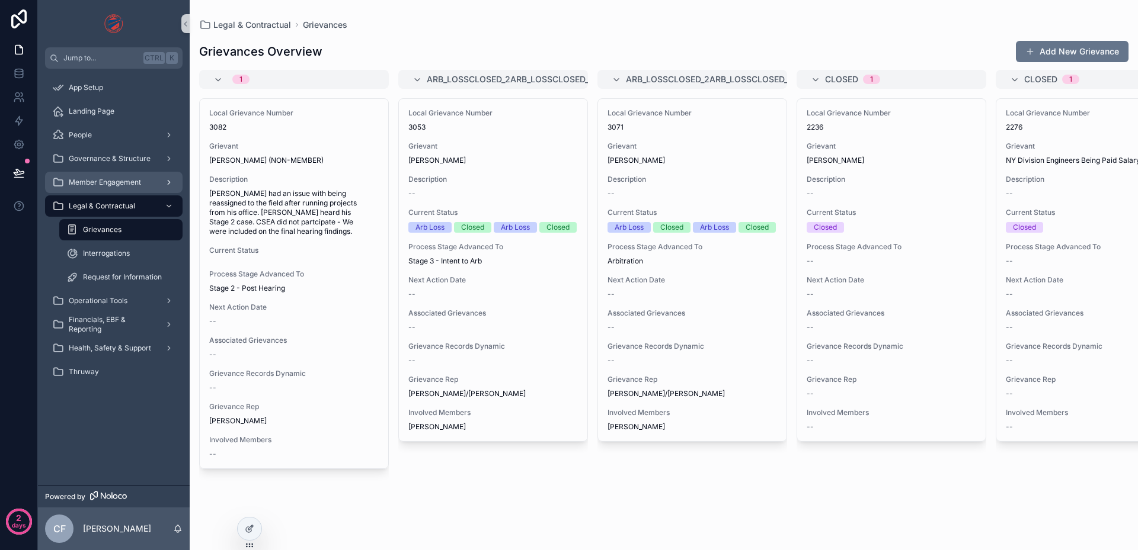
click at [134, 188] on div "Member Engagement" at bounding box center [113, 182] width 123 height 19
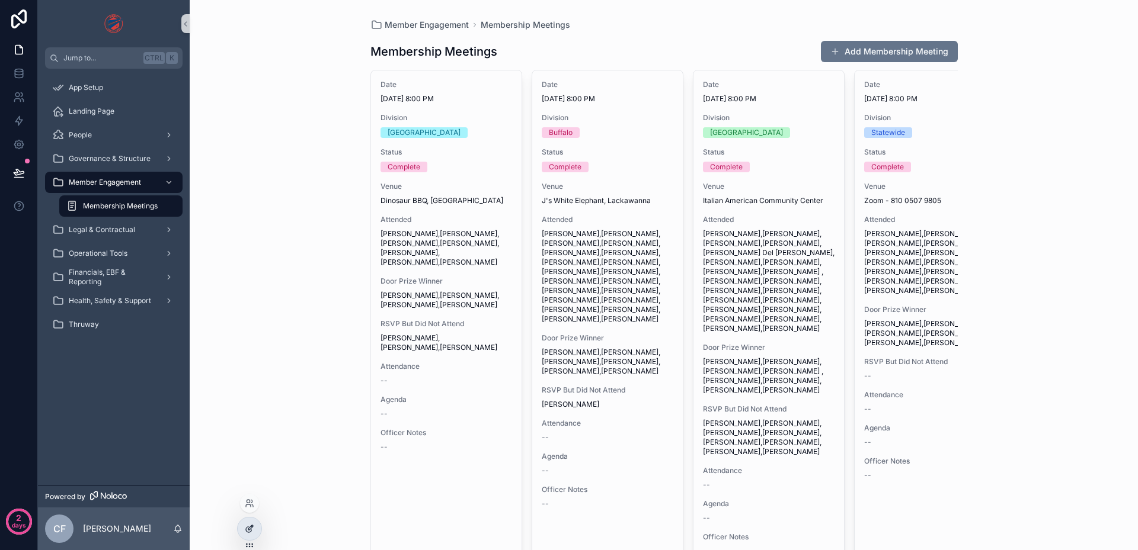
click at [249, 533] on icon at bounding box center [248, 529] width 5 height 5
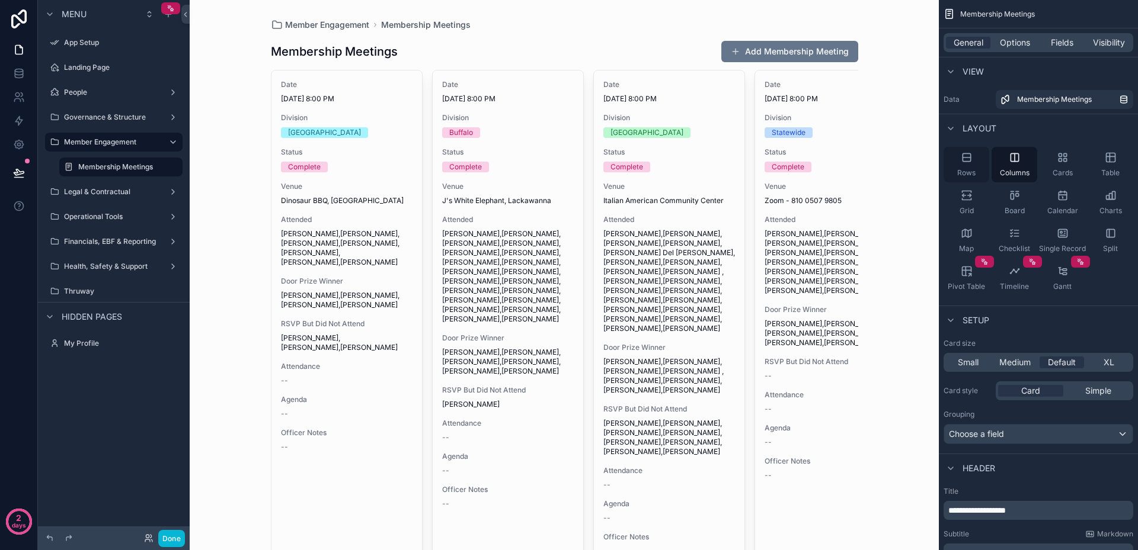
click at [966, 160] on icon "scrollable content" at bounding box center [966, 158] width 12 height 12
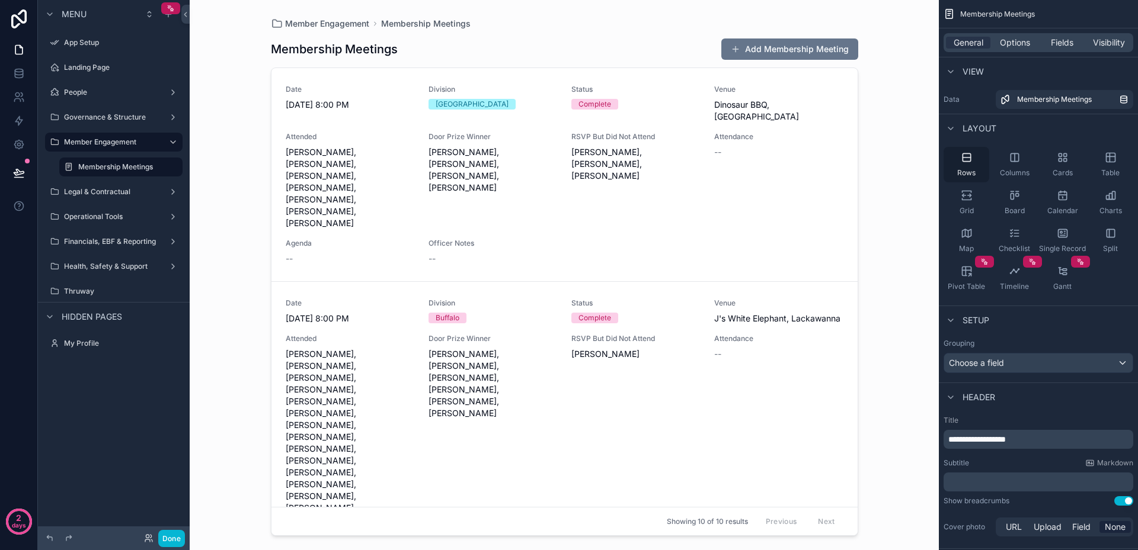
click at [969, 168] on div "Rows" at bounding box center [966, 165] width 46 height 36
click at [1013, 150] on div "Columns" at bounding box center [1014, 165] width 46 height 36
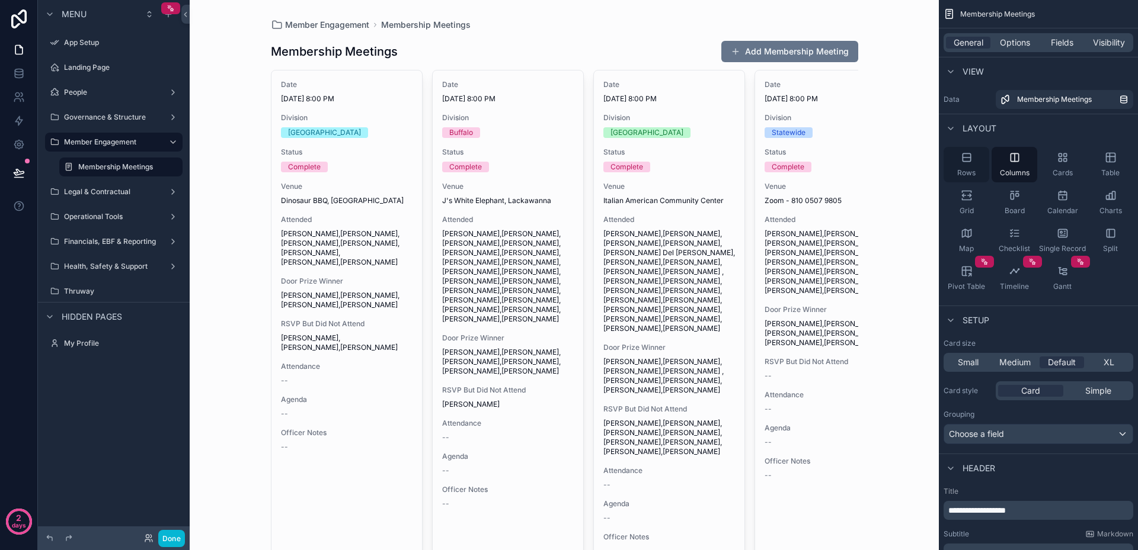
click at [966, 159] on icon "scrollable content" at bounding box center [966, 158] width 12 height 12
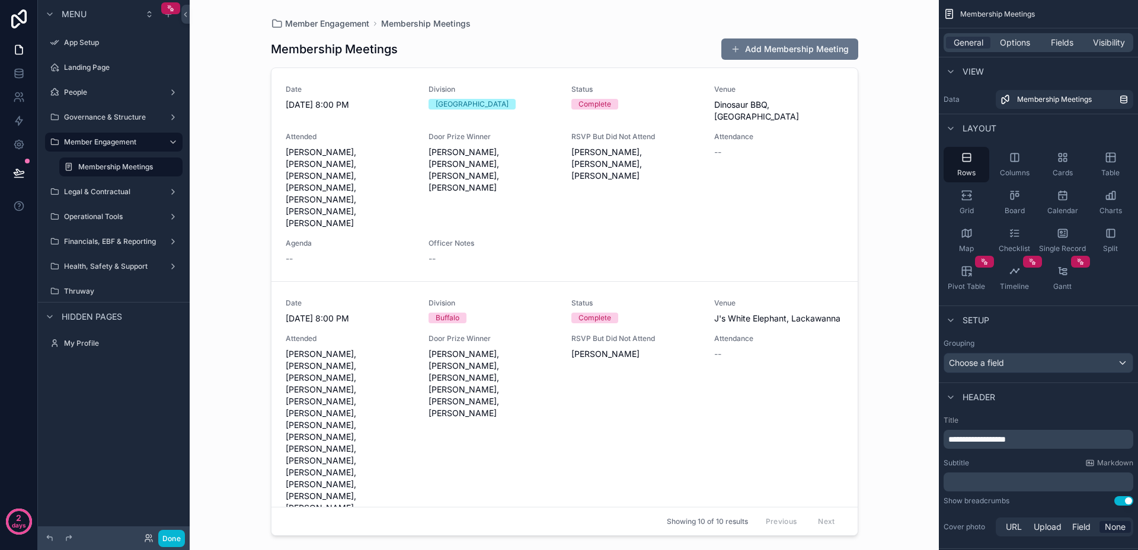
click at [898, 209] on div "Member Engagement Membership Meetings Membership Meetings Add Membership Meetin…" at bounding box center [564, 275] width 749 height 550
click at [170, 548] on div "Done" at bounding box center [114, 539] width 152 height 24
click at [169, 539] on button "Done" at bounding box center [171, 538] width 27 height 17
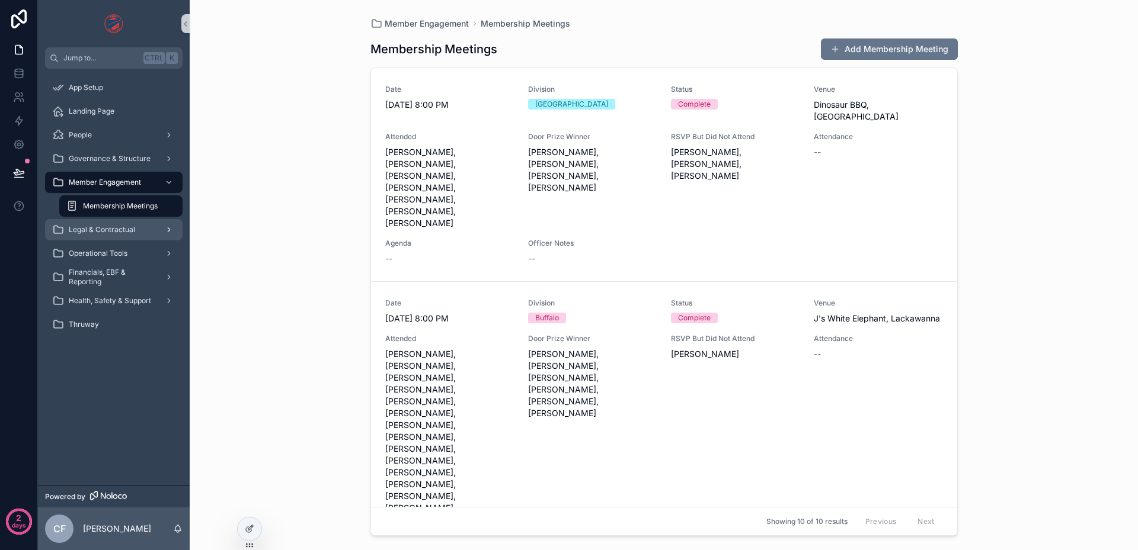
click at [101, 228] on span "Legal & Contractual" at bounding box center [102, 229] width 66 height 9
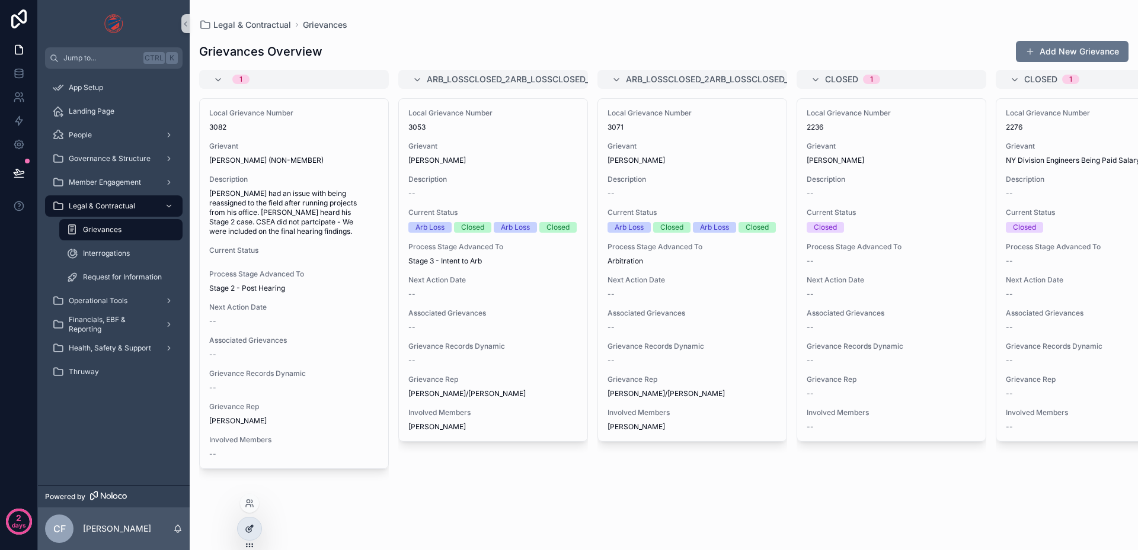
click at [250, 529] on icon at bounding box center [249, 528] width 9 height 9
